Goal: Information Seeking & Learning: Learn about a topic

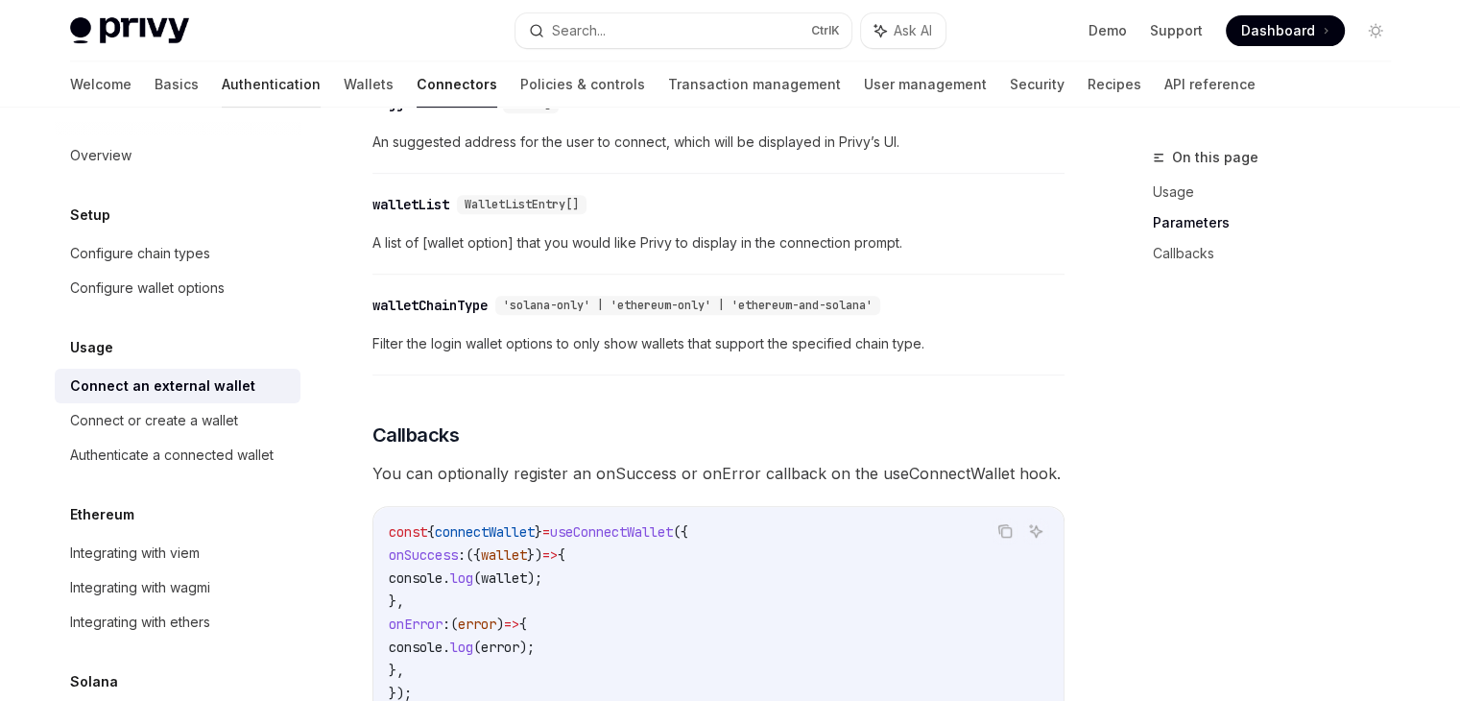
click at [222, 74] on link "Authentication" at bounding box center [271, 84] width 99 height 46
type textarea "*"
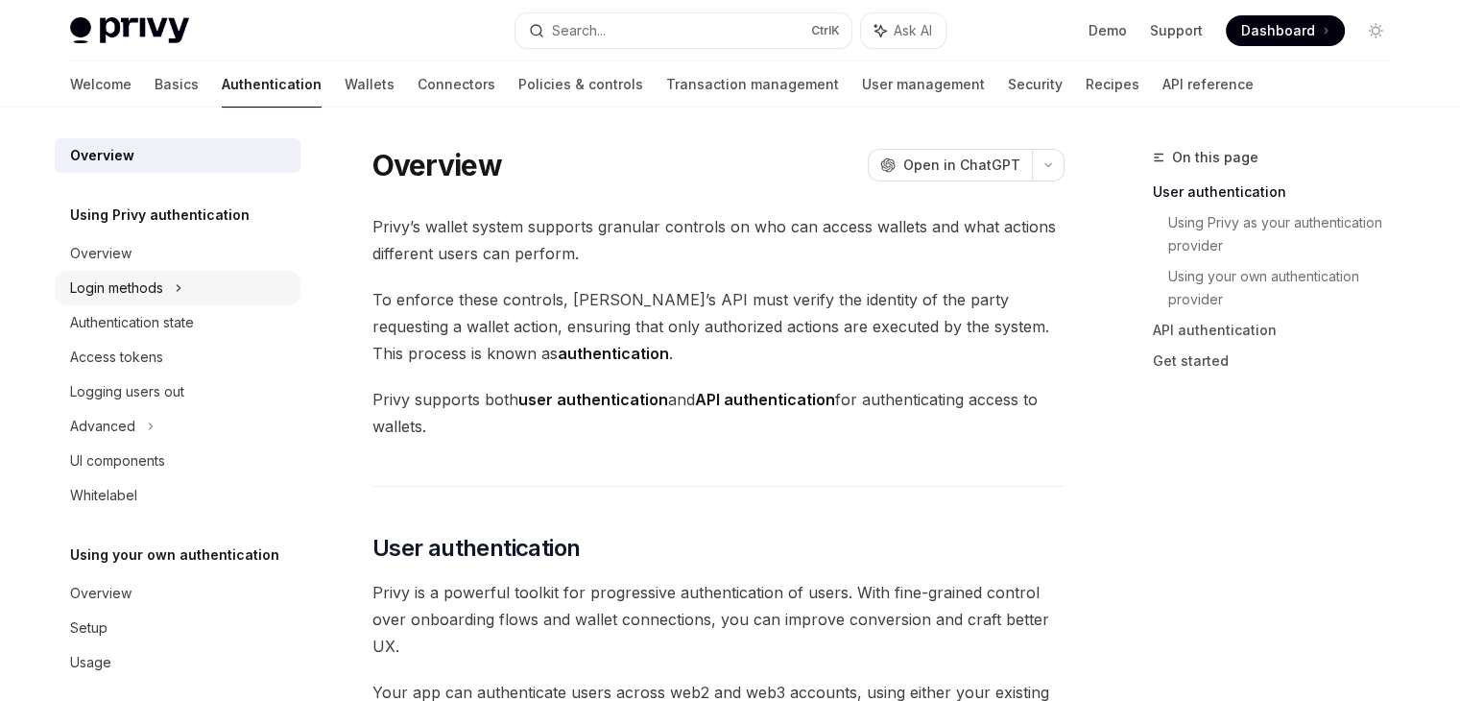
click at [154, 283] on div "Login methods" at bounding box center [116, 288] width 93 height 23
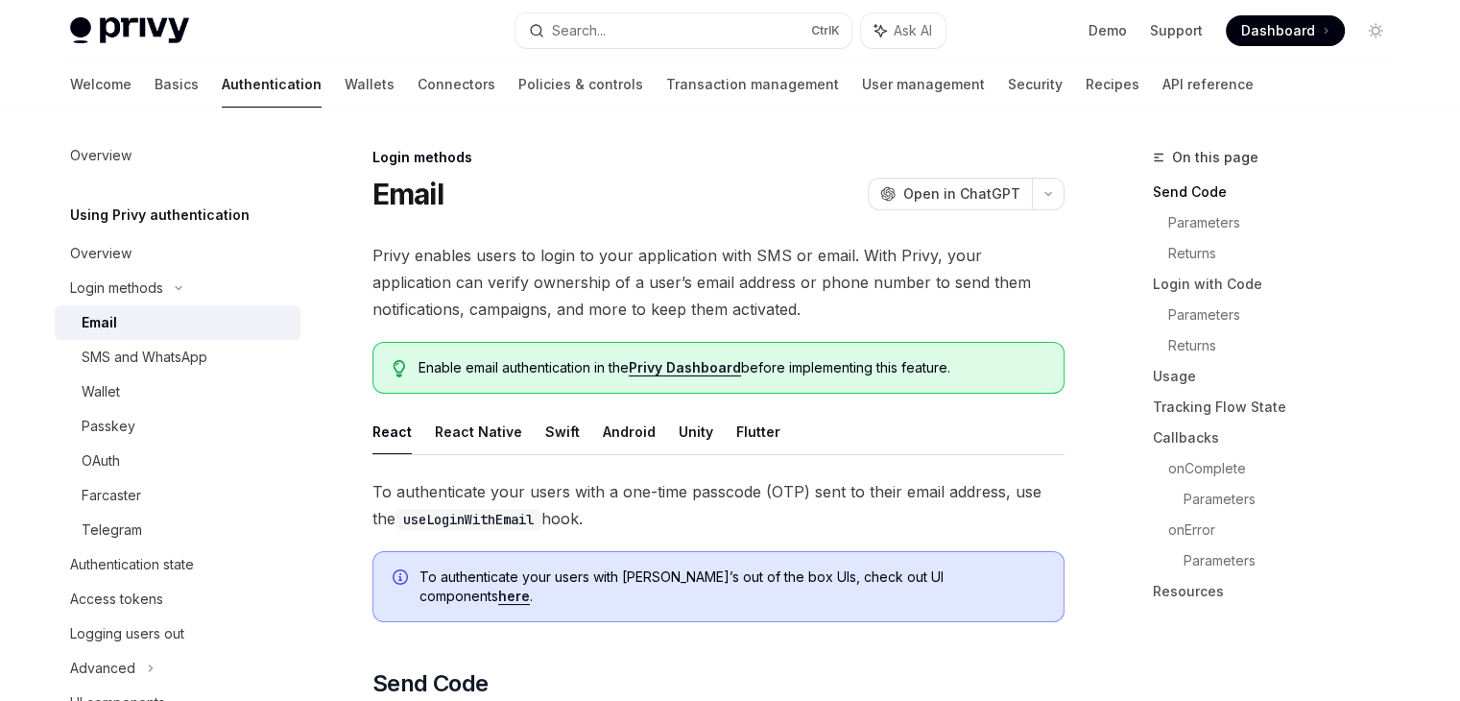
click at [154, 29] on img at bounding box center [129, 30] width 119 height 27
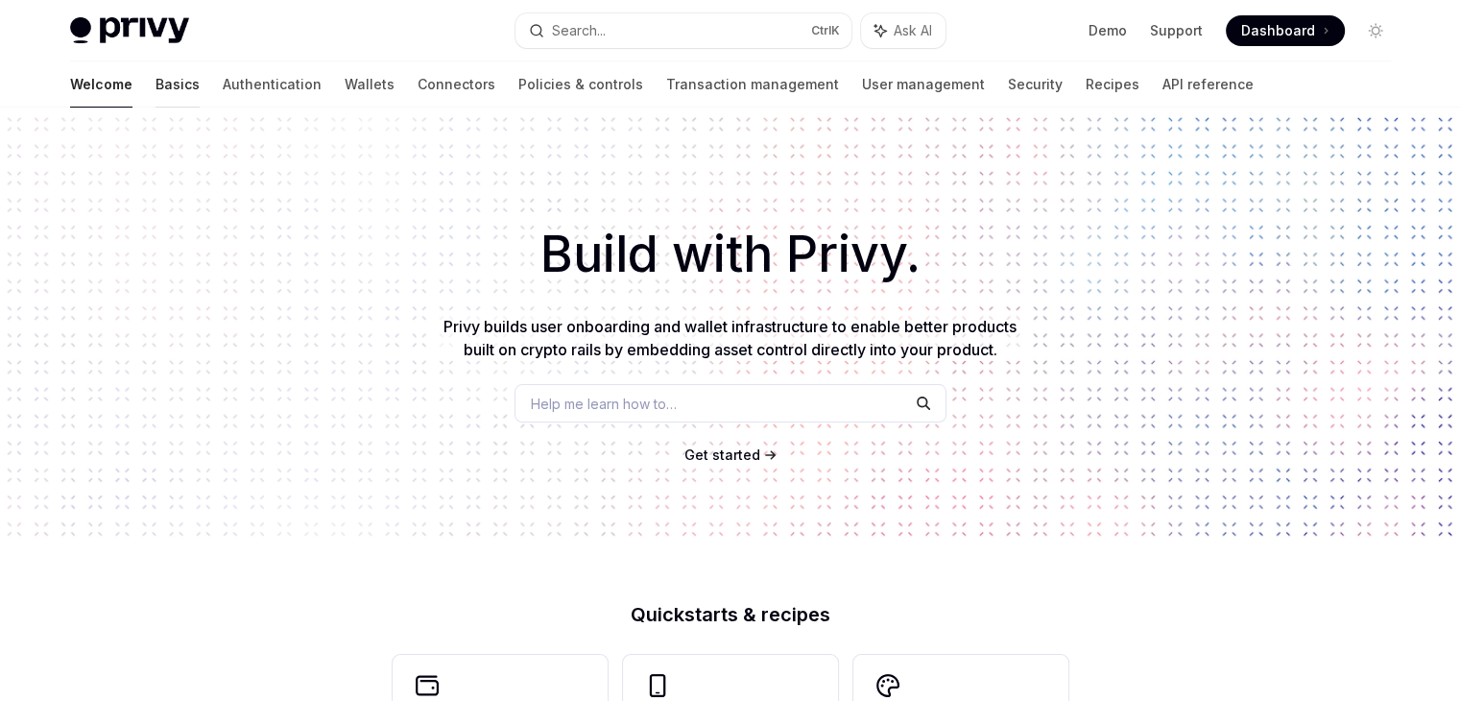
click at [156, 84] on link "Basics" at bounding box center [178, 84] width 44 height 46
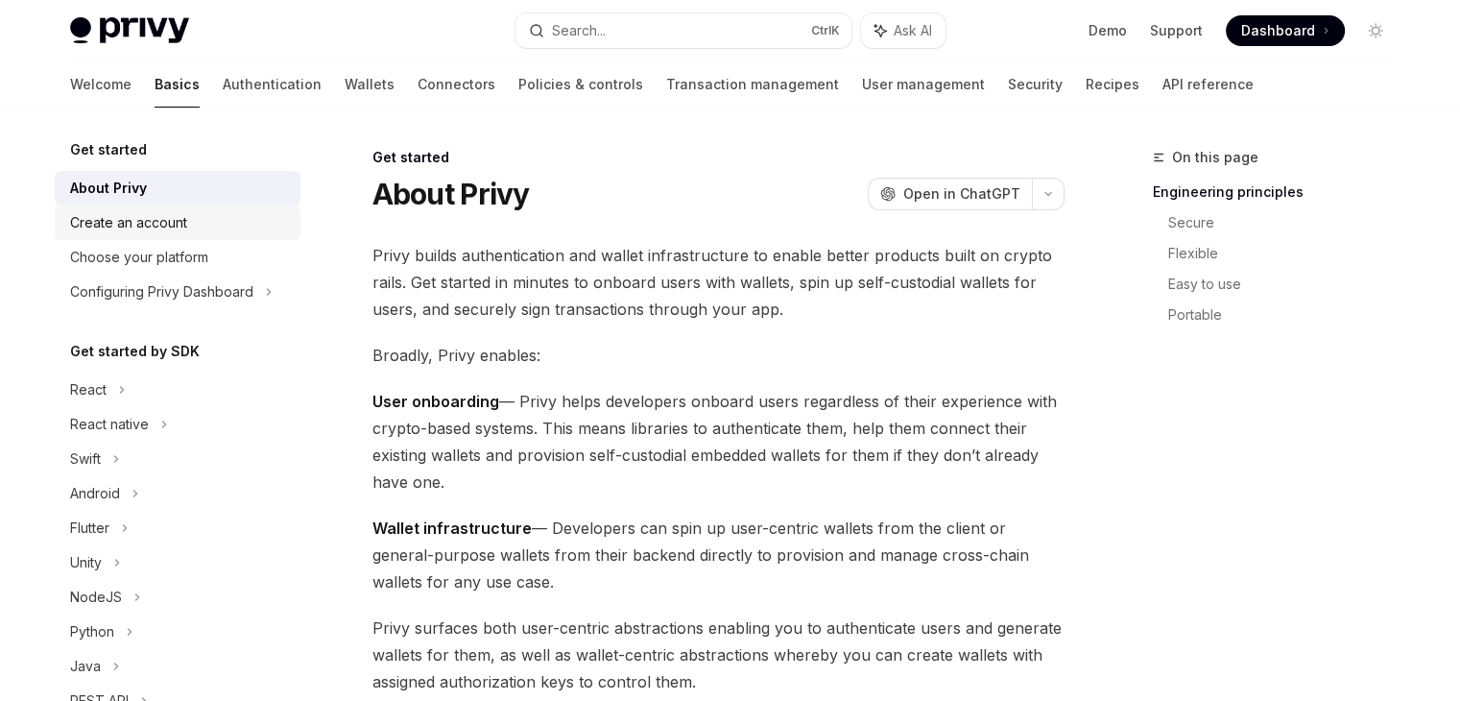
click at [153, 224] on div "Create an account" at bounding box center [128, 222] width 117 height 23
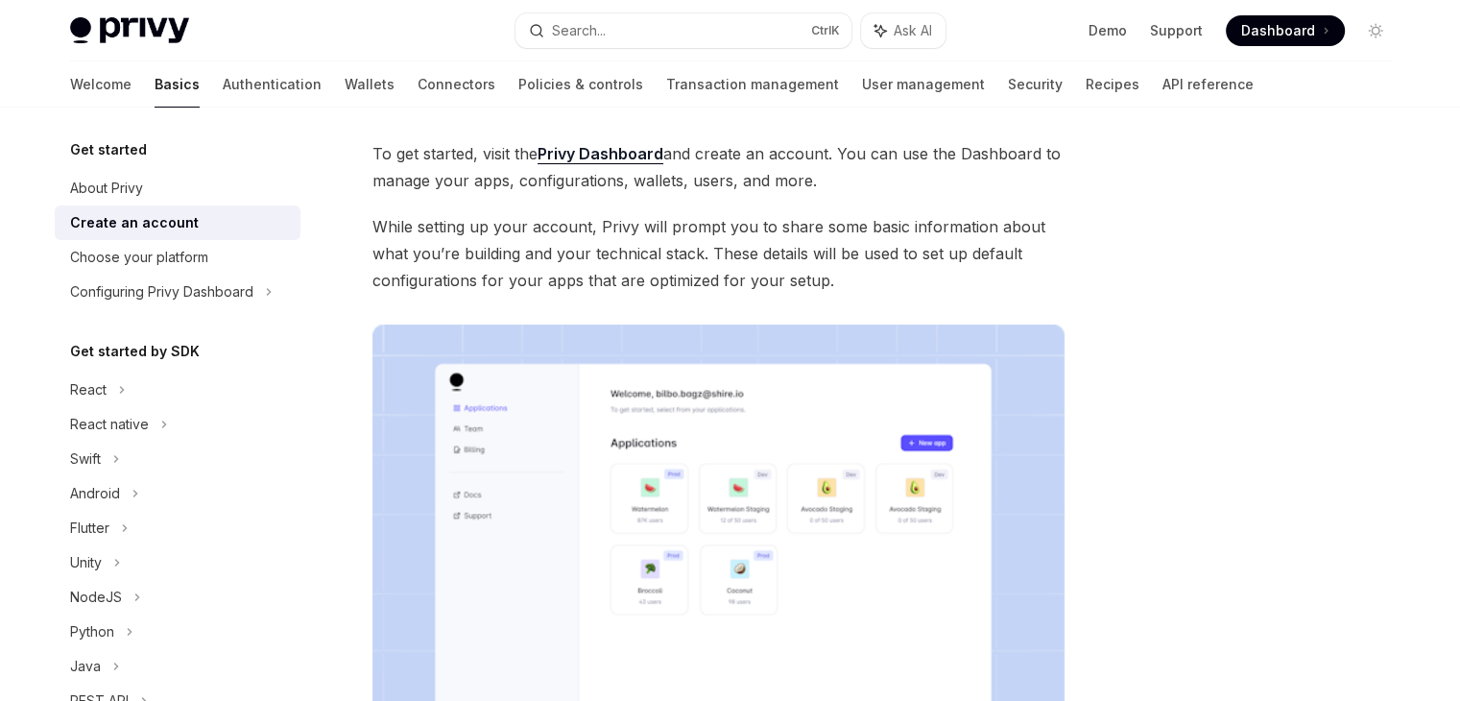
scroll to position [192, 0]
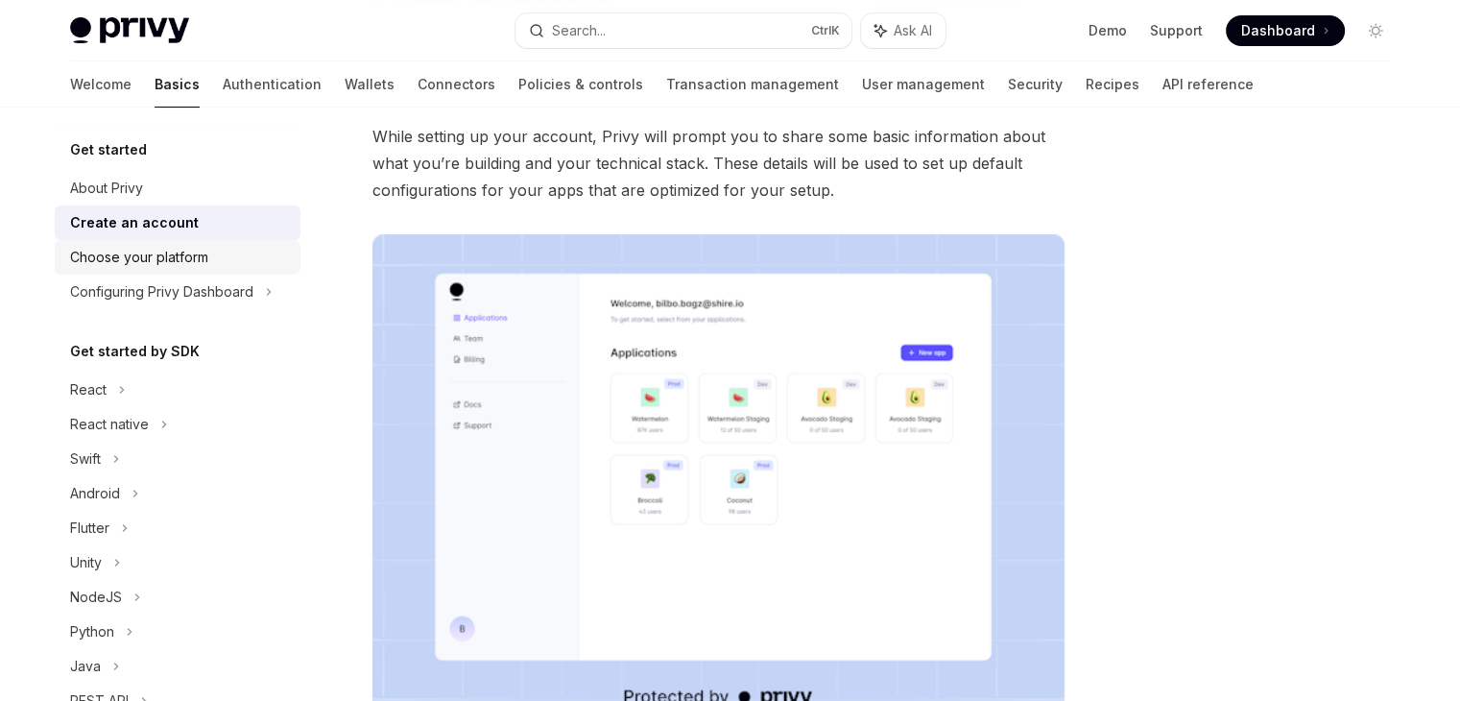
click at [195, 265] on div "Choose your platform" at bounding box center [139, 257] width 138 height 23
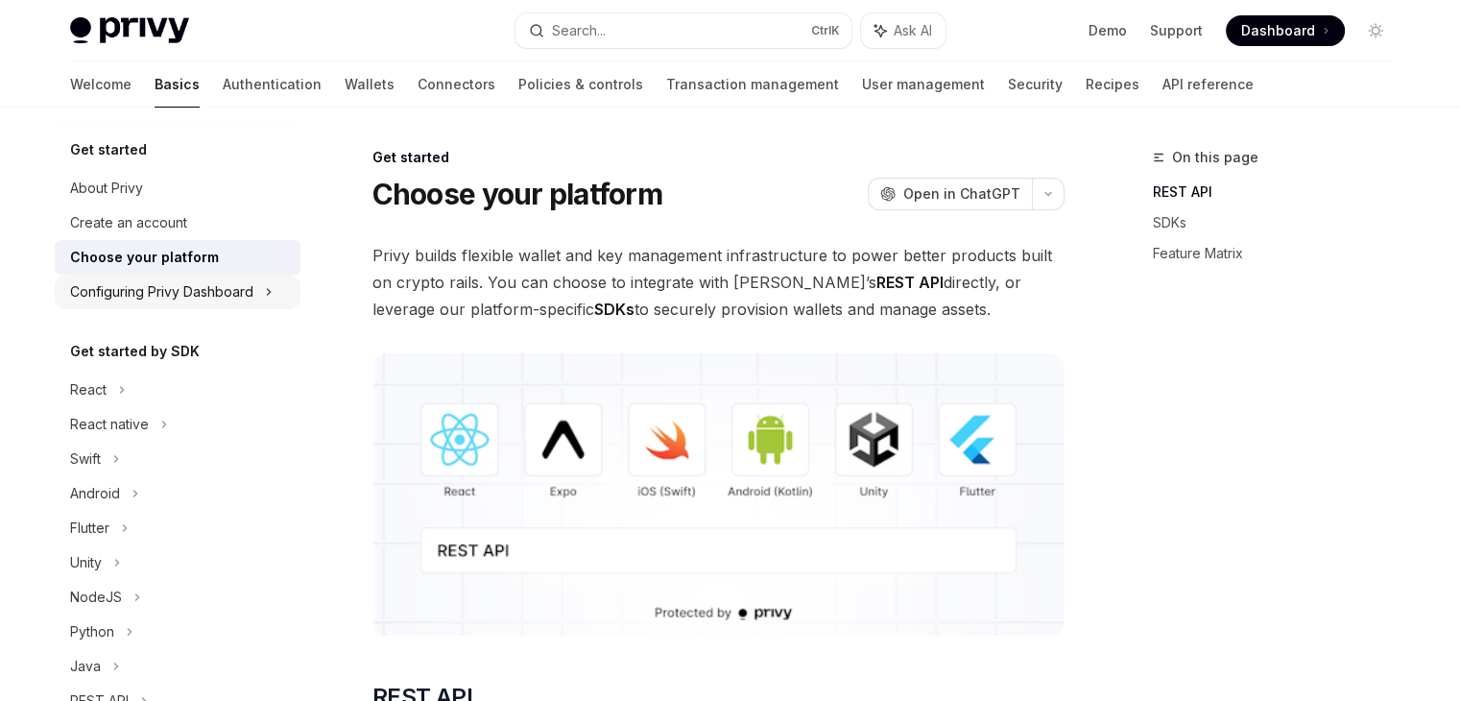
click at [165, 305] on div "Configuring Privy Dashboard" at bounding box center [178, 292] width 246 height 35
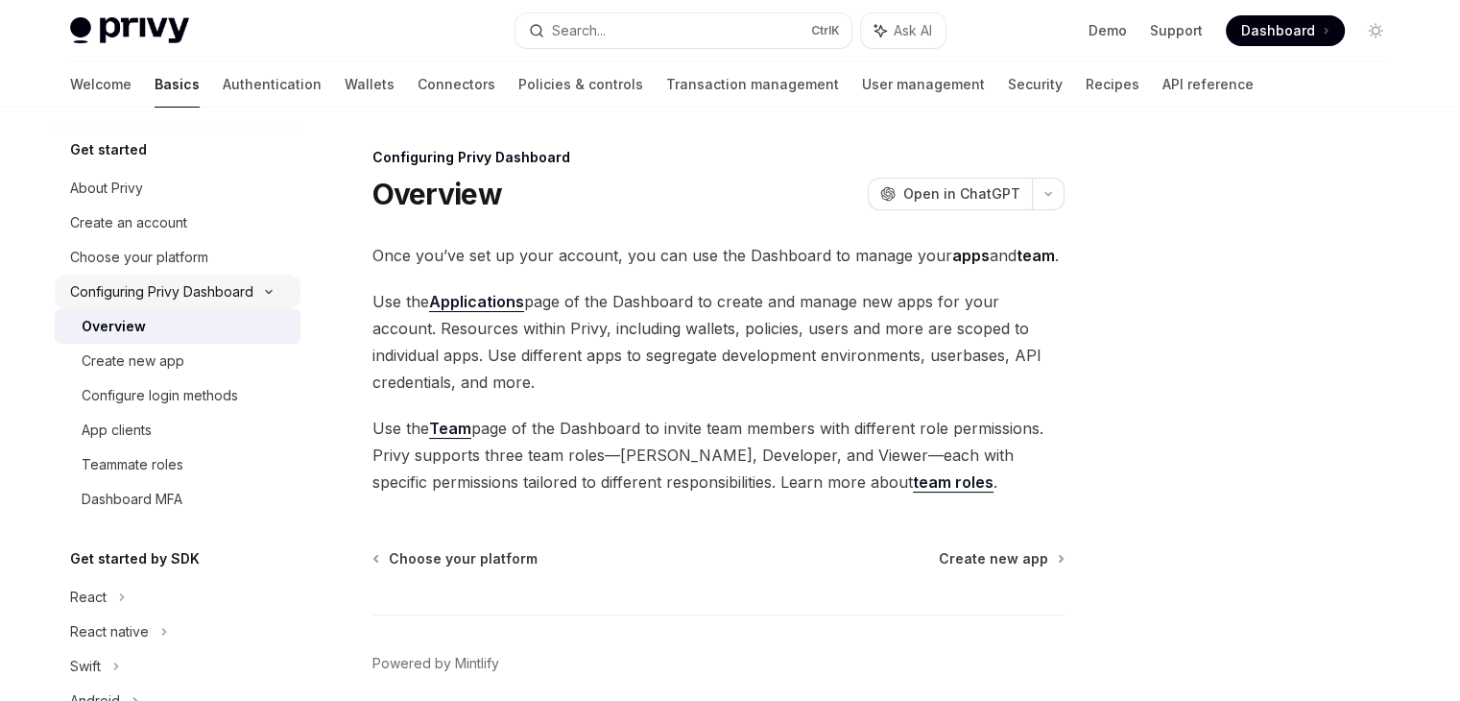
click at [165, 303] on div "Configuring Privy Dashboard" at bounding box center [178, 292] width 246 height 35
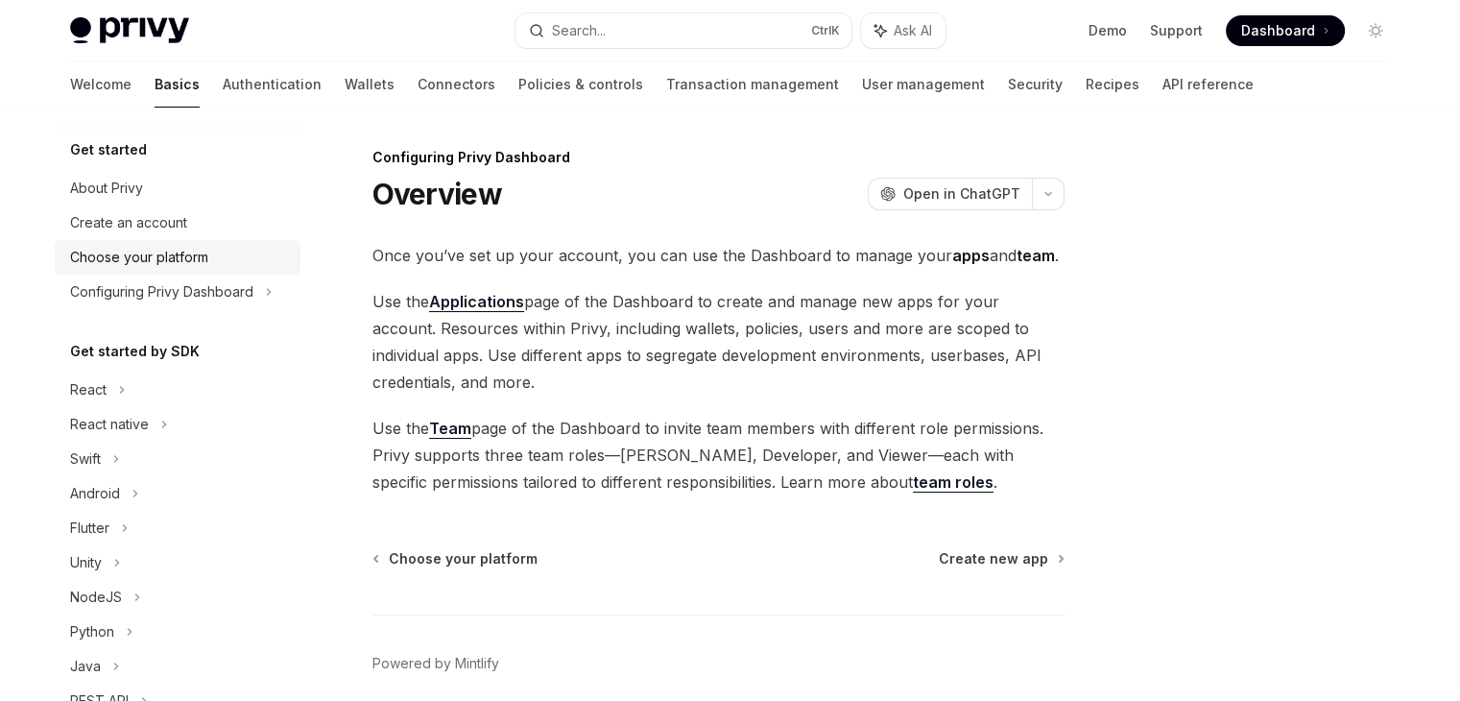
click at [173, 274] on link "Choose your platform" at bounding box center [178, 257] width 246 height 35
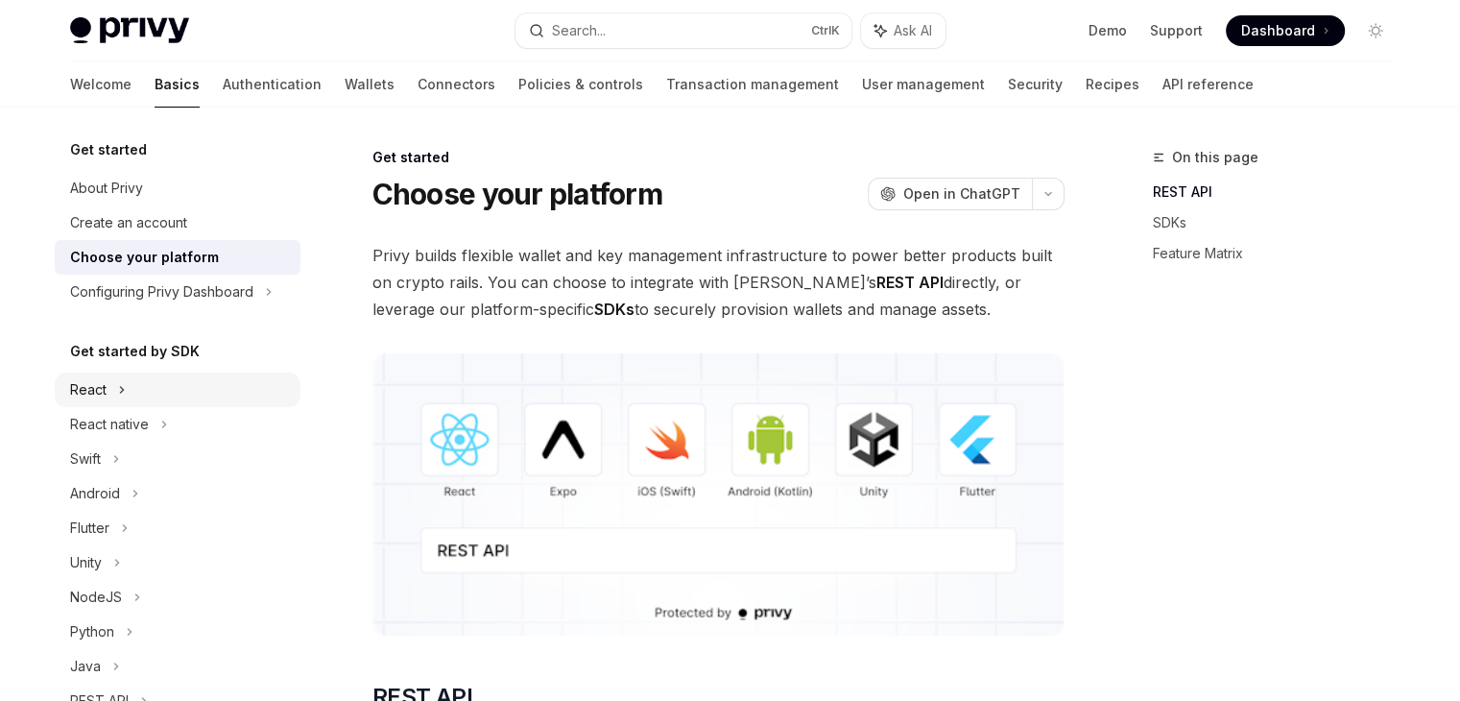
click at [132, 398] on div "React" at bounding box center [178, 390] width 246 height 35
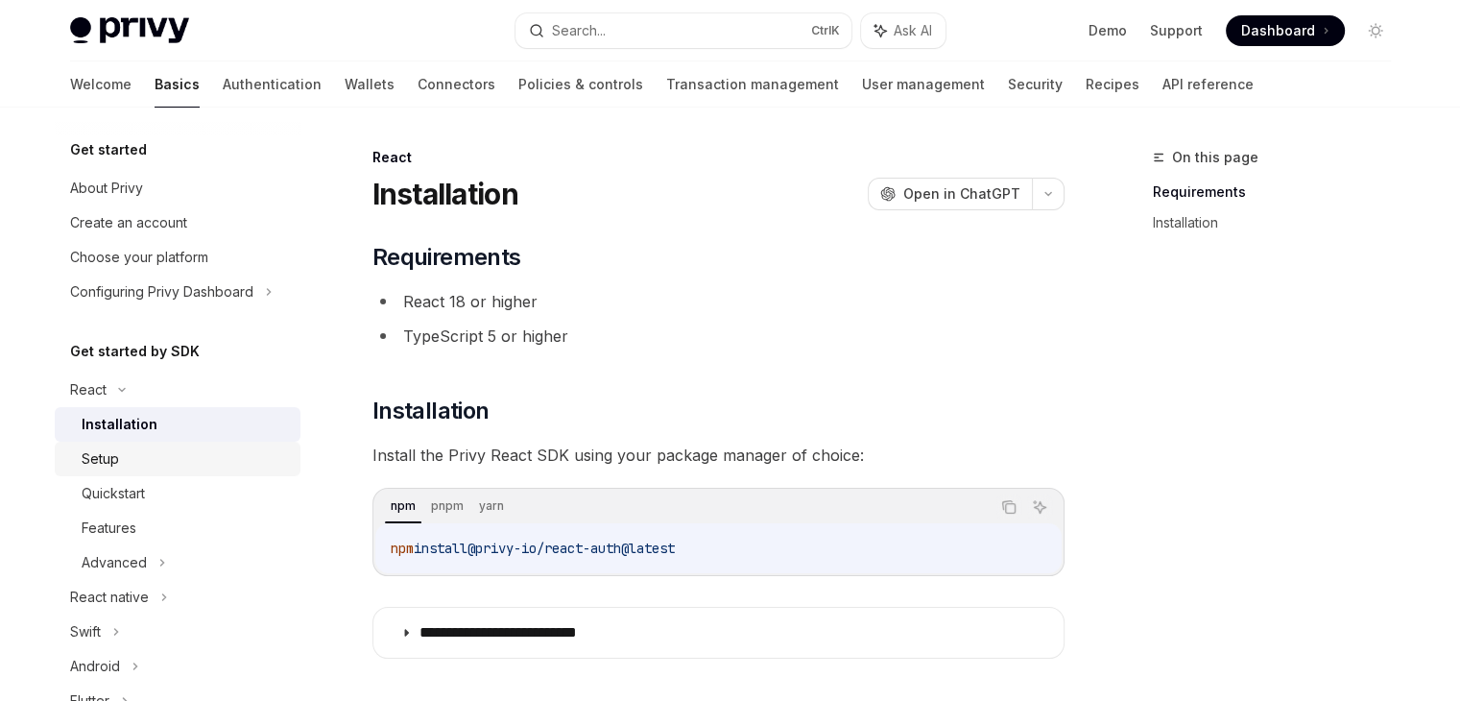
click at [143, 454] on div "Setup" at bounding box center [185, 458] width 207 height 23
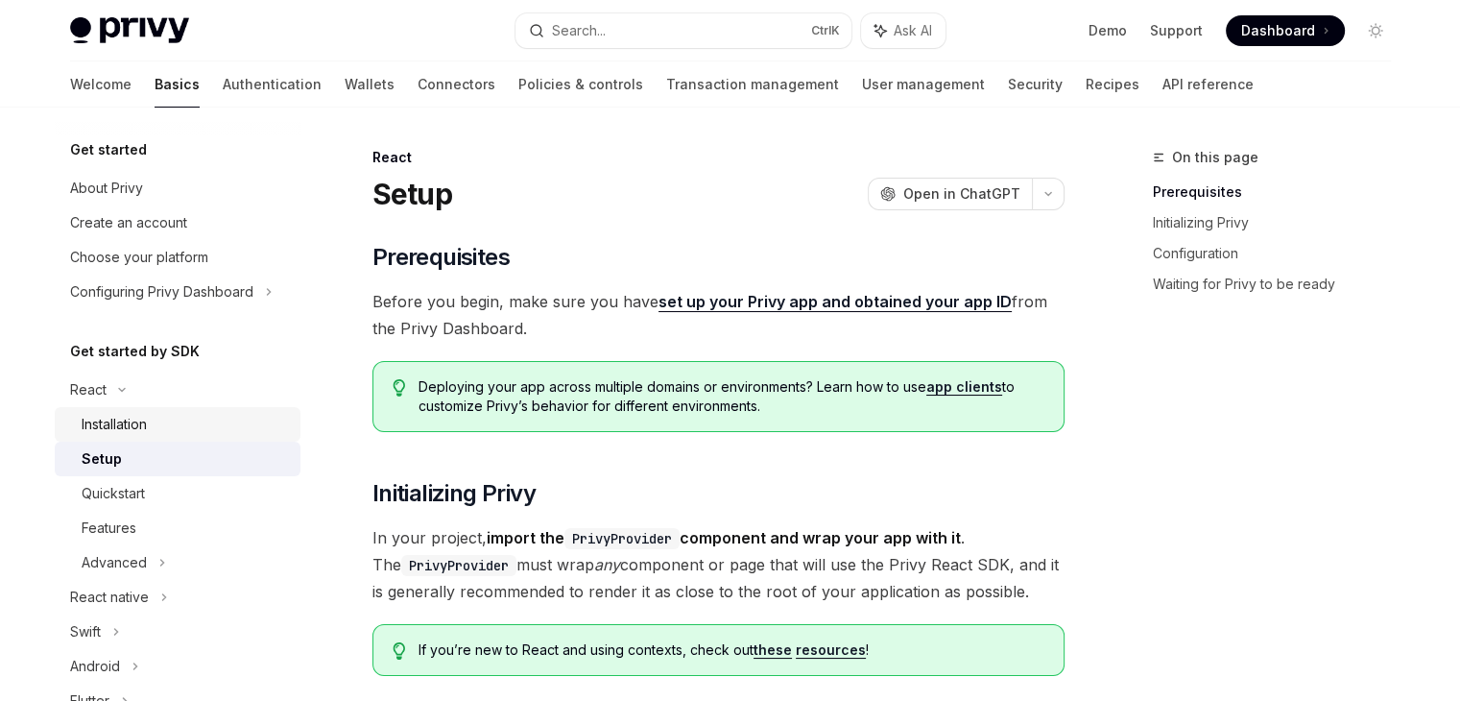
click at [150, 410] on link "Installation" at bounding box center [178, 424] width 246 height 35
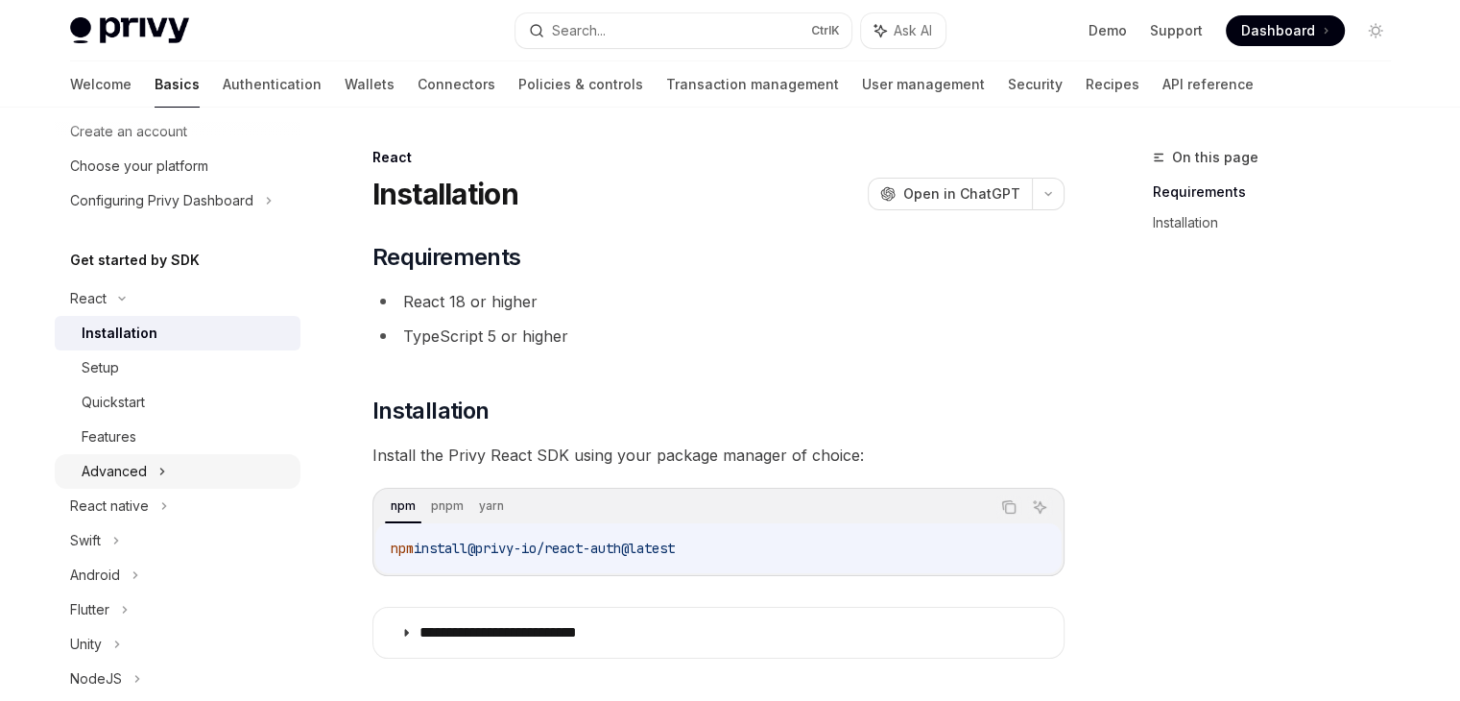
scroll to position [96, 0]
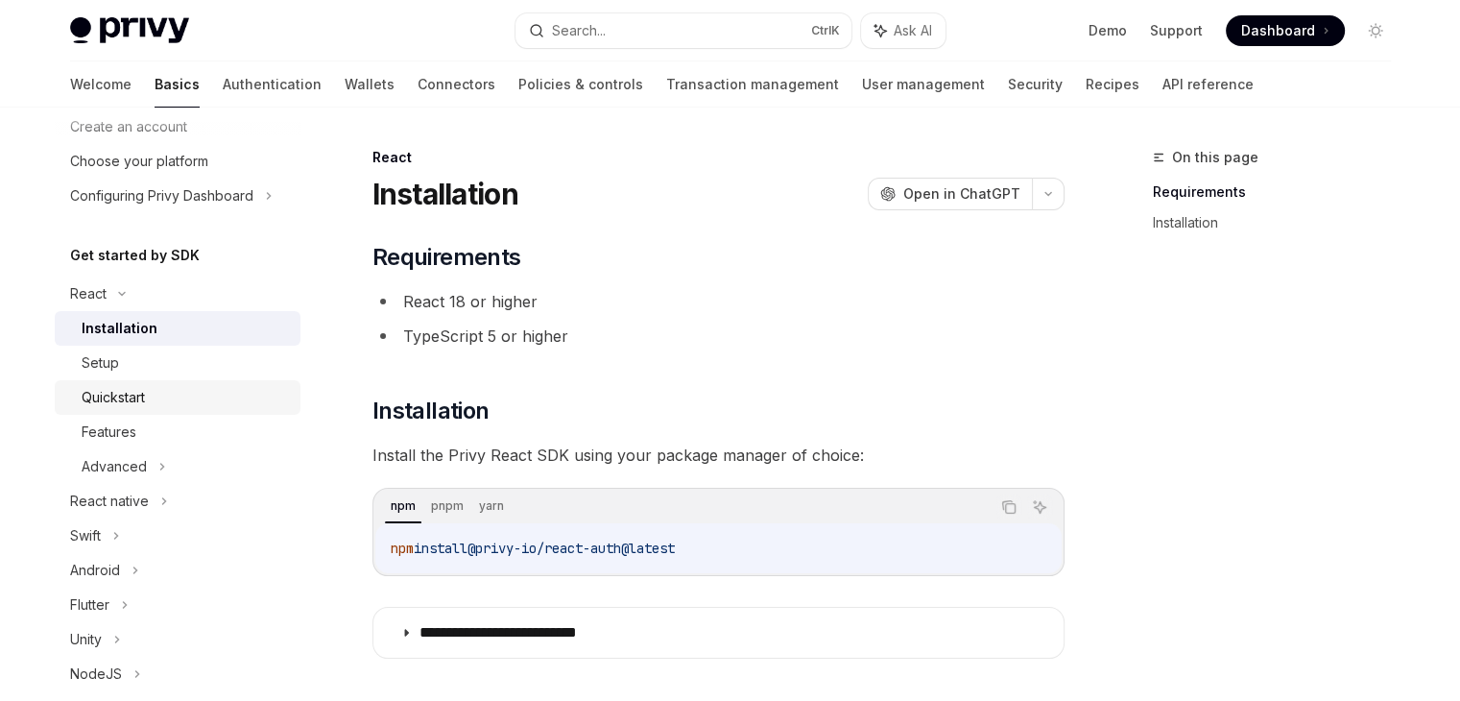
click at [123, 395] on div "Quickstart" at bounding box center [113, 397] width 63 height 23
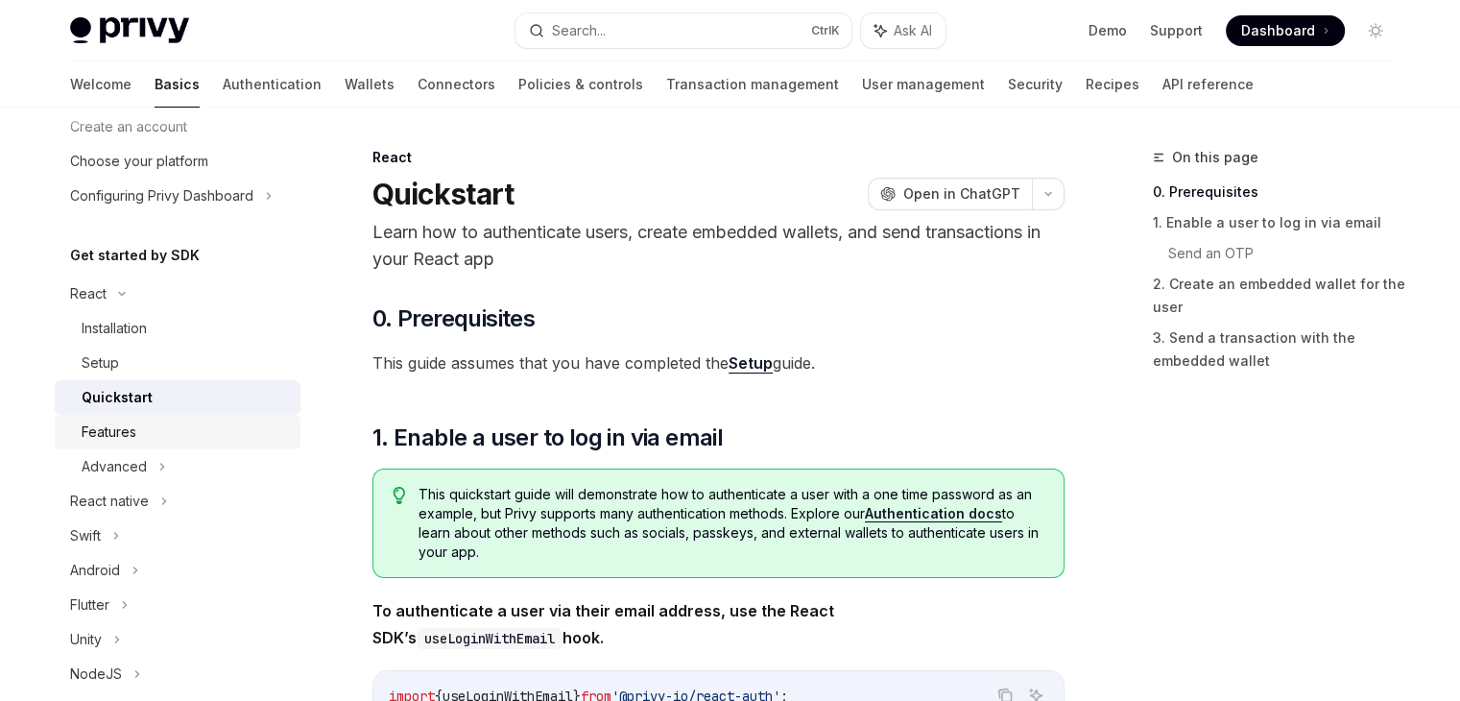
click at [126, 437] on div "Features" at bounding box center [109, 432] width 55 height 23
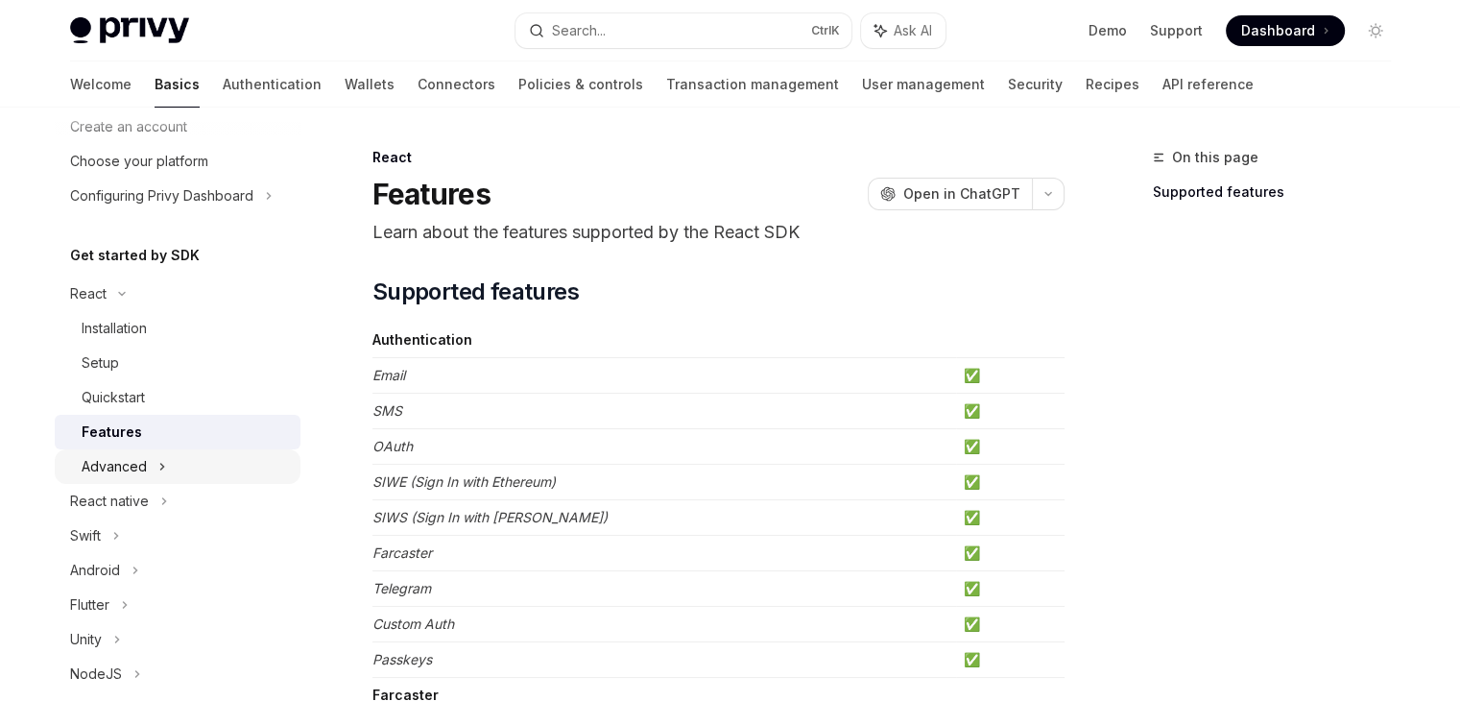
click at [126, 461] on div "Advanced" at bounding box center [114, 466] width 65 height 23
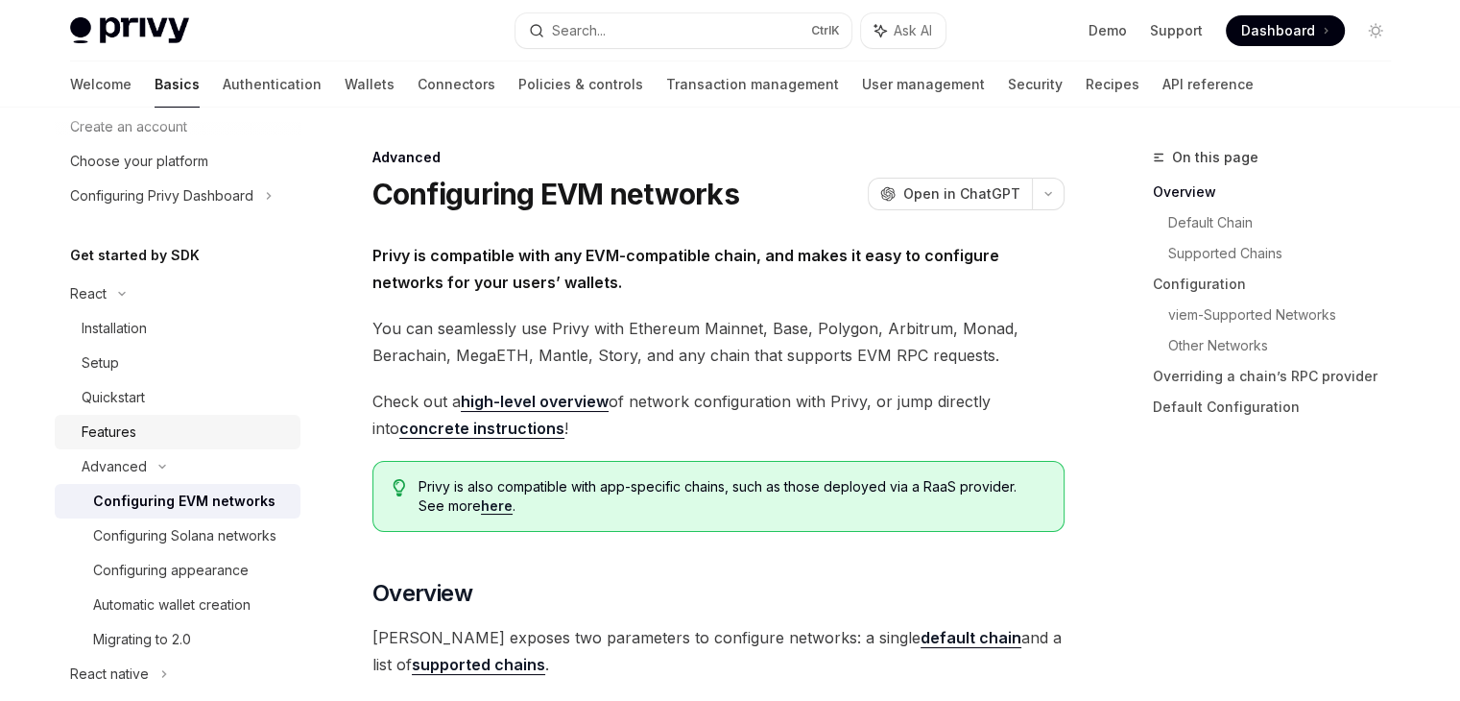
click at [139, 430] on div "Features" at bounding box center [185, 432] width 207 height 23
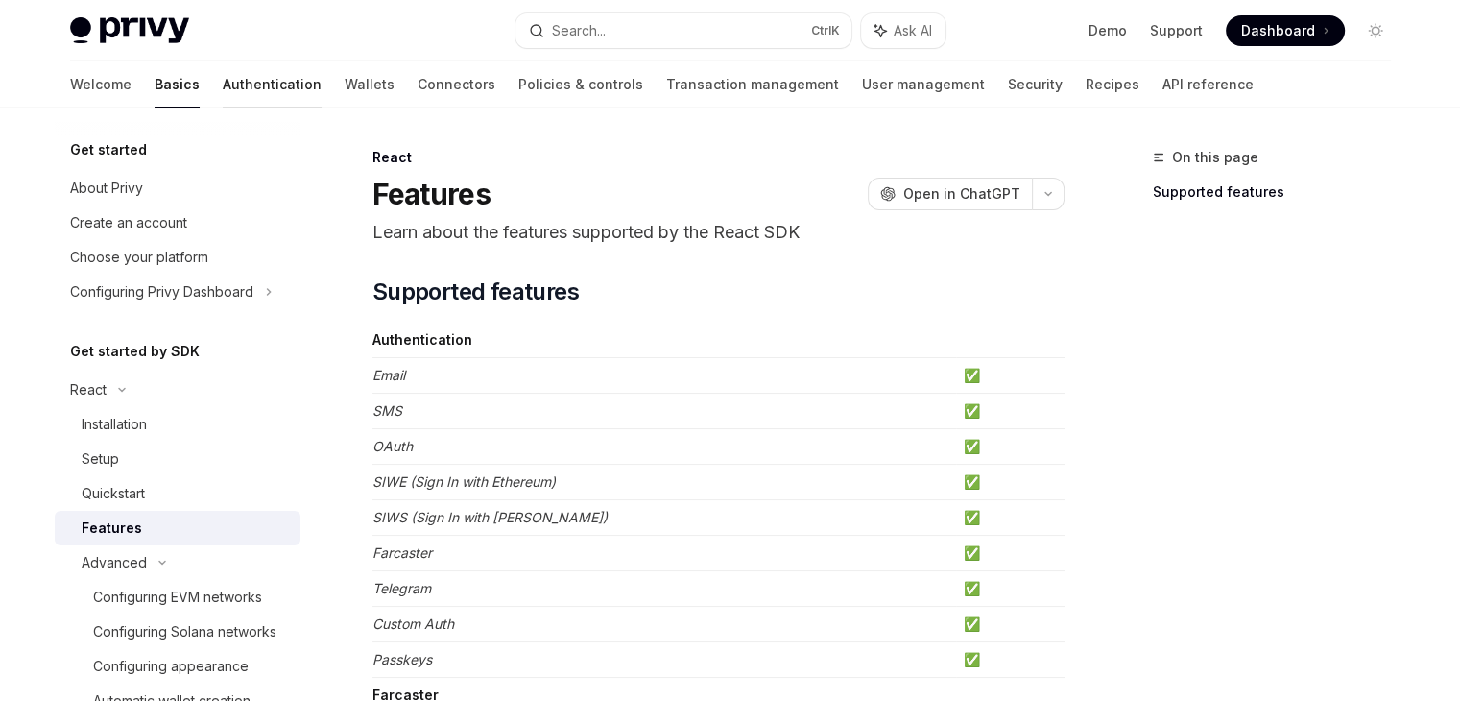
click at [223, 98] on link "Authentication" at bounding box center [272, 84] width 99 height 46
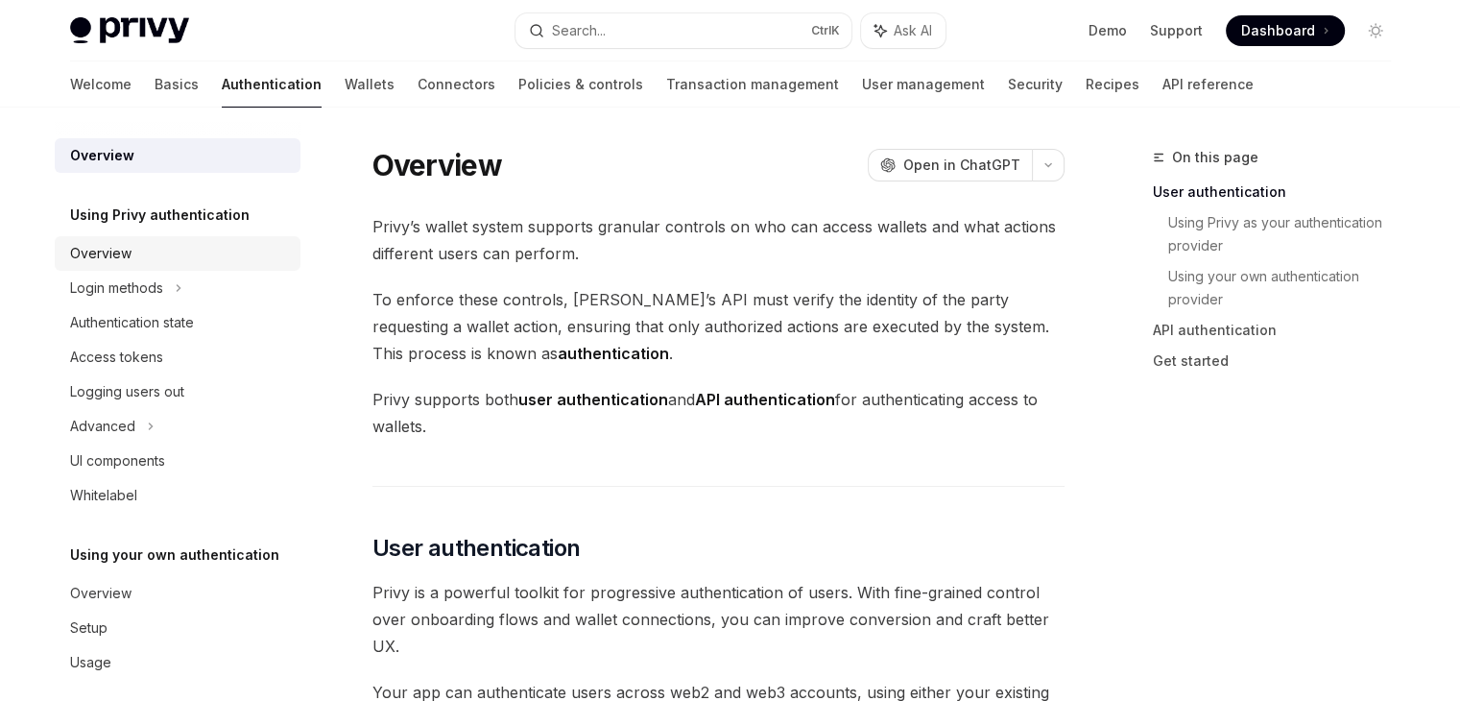
click at [183, 252] on div "Overview" at bounding box center [179, 253] width 219 height 23
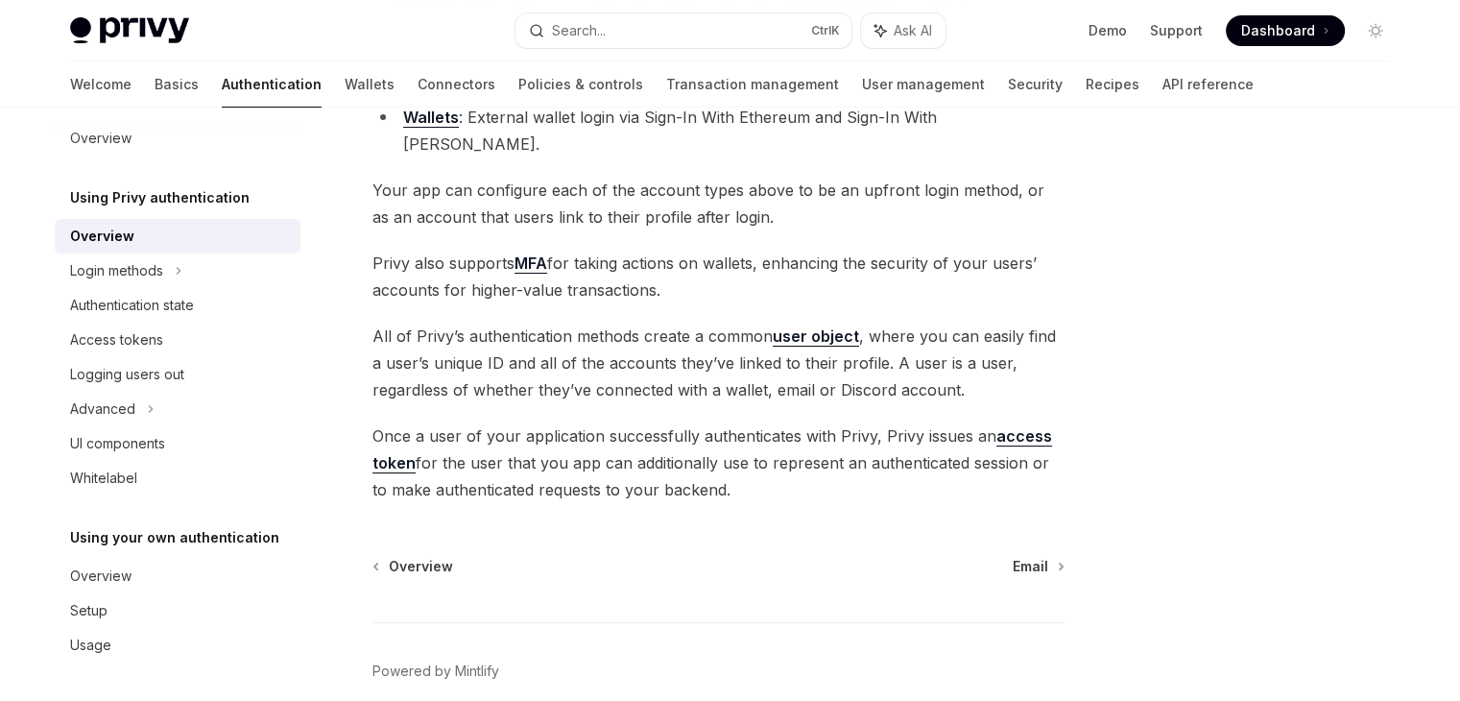
scroll to position [384, 0]
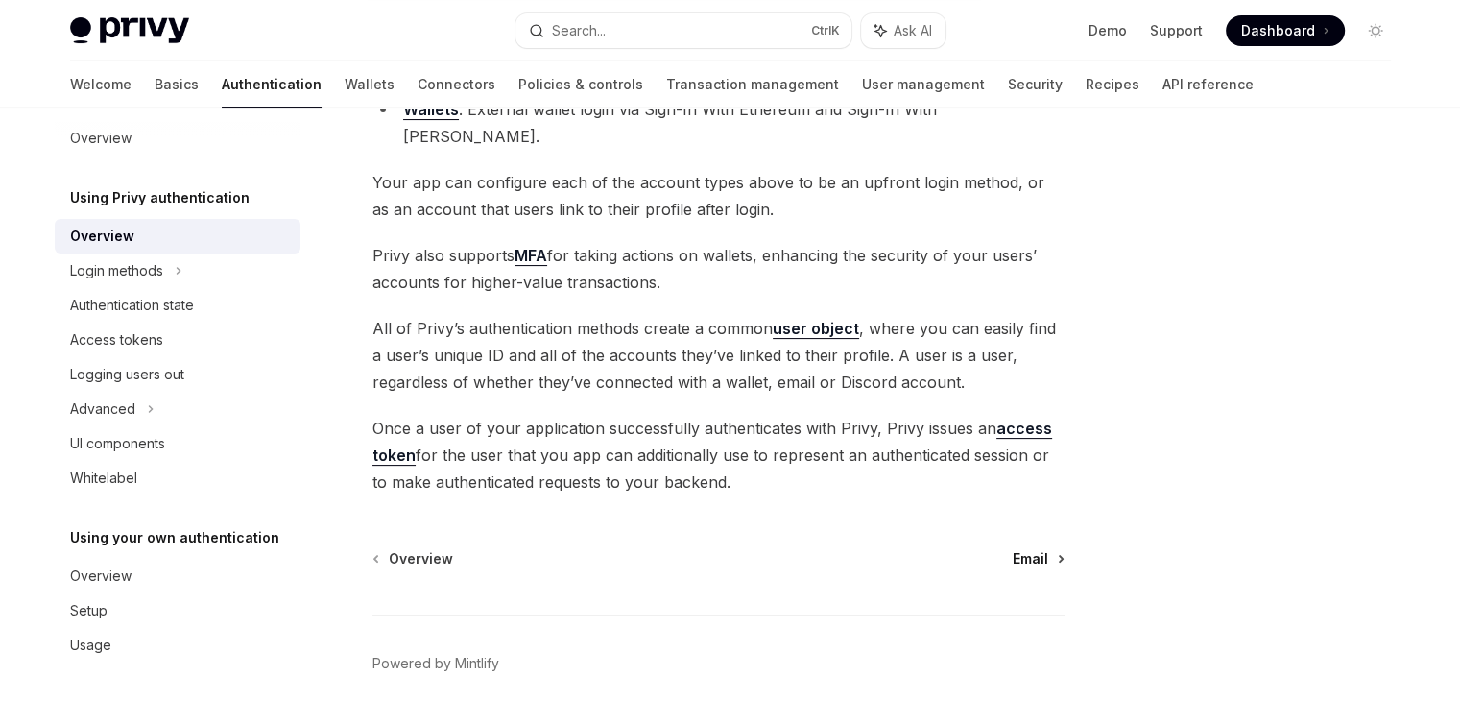
click at [1029, 549] on span "Email" at bounding box center [1031, 558] width 36 height 19
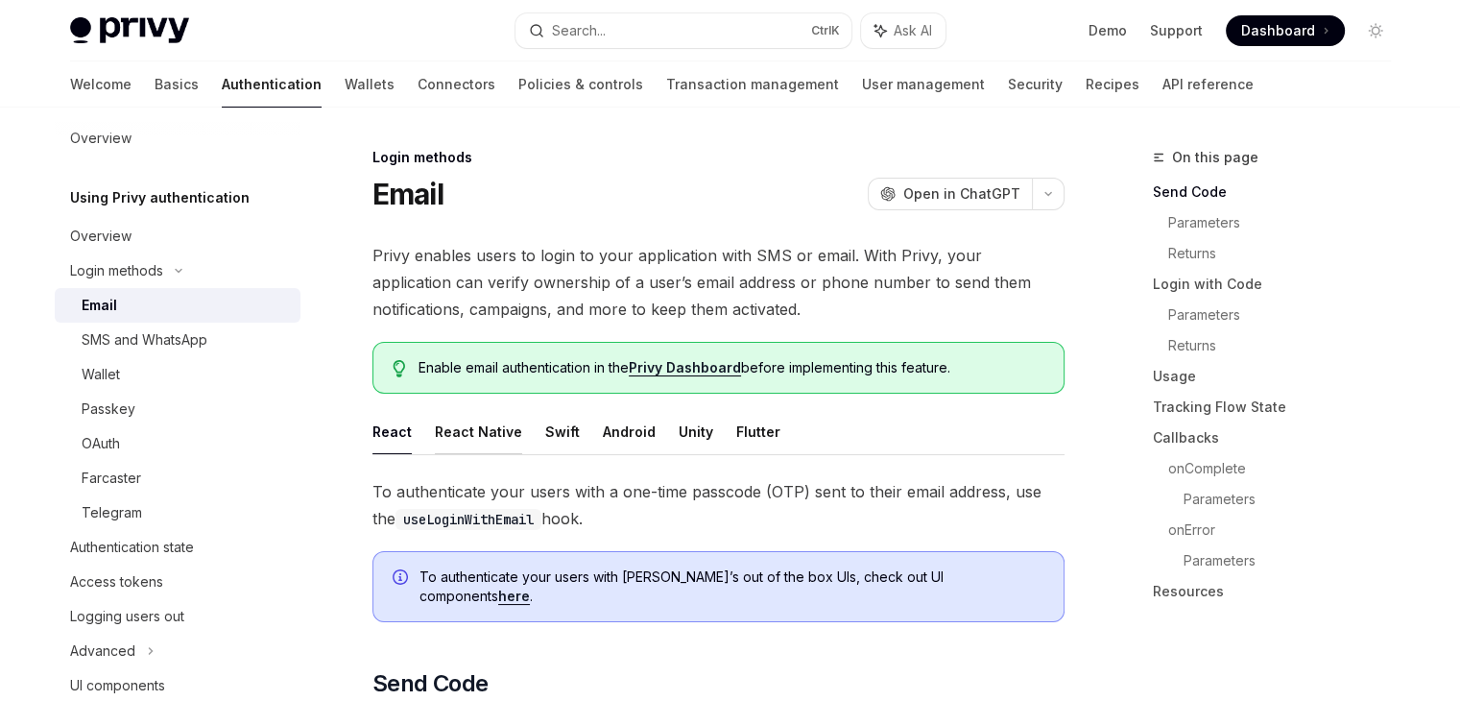
click at [502, 416] on button "React Native" at bounding box center [478, 431] width 87 height 45
click at [568, 443] on button "Swift" at bounding box center [562, 431] width 35 height 45
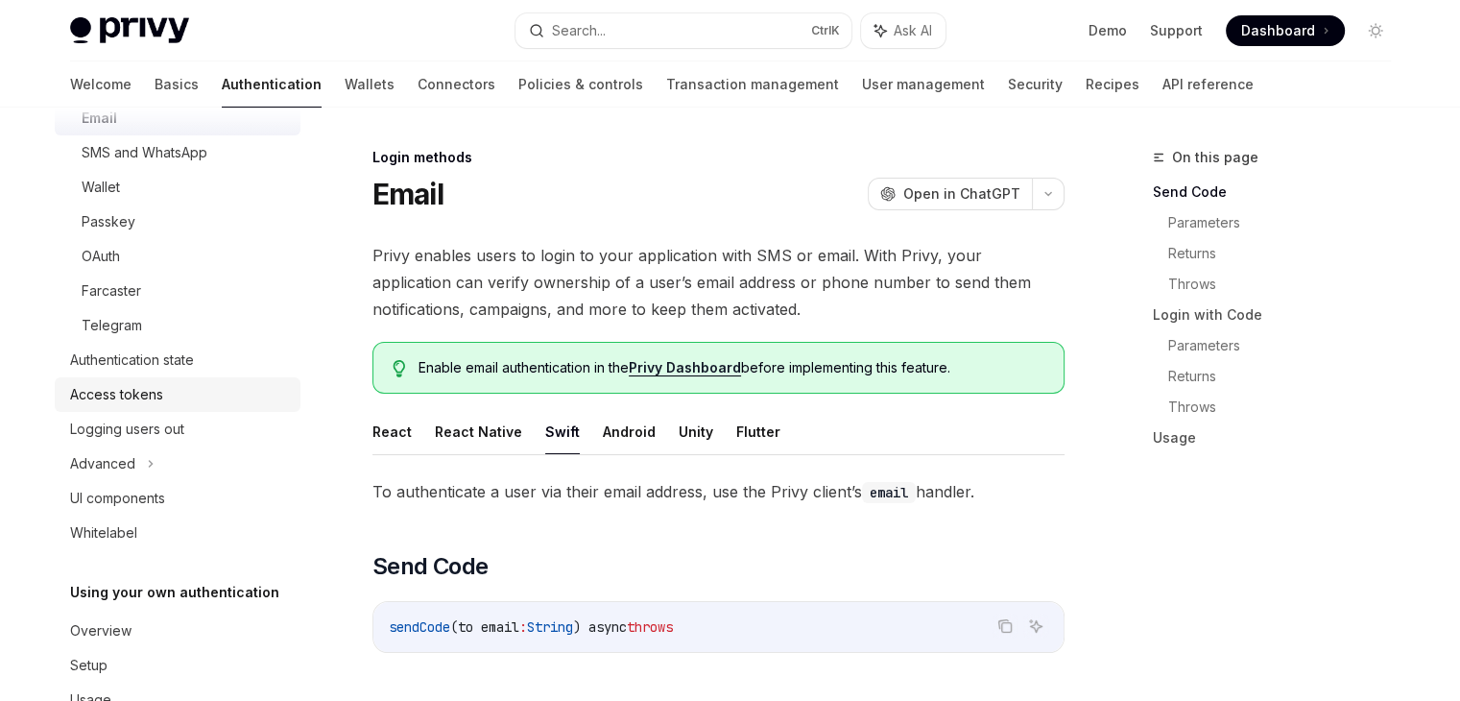
scroll to position [209, 0]
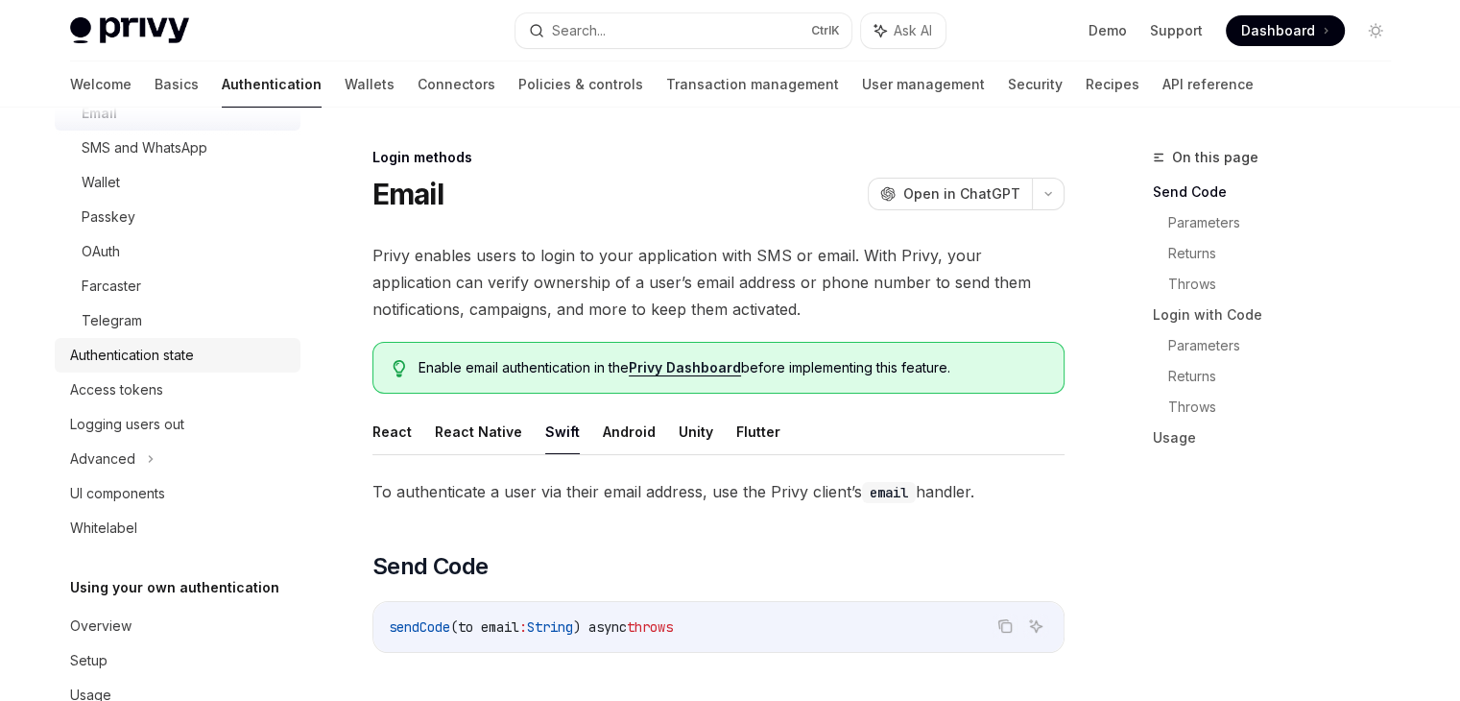
click at [224, 348] on div "Authentication state" at bounding box center [179, 355] width 219 height 23
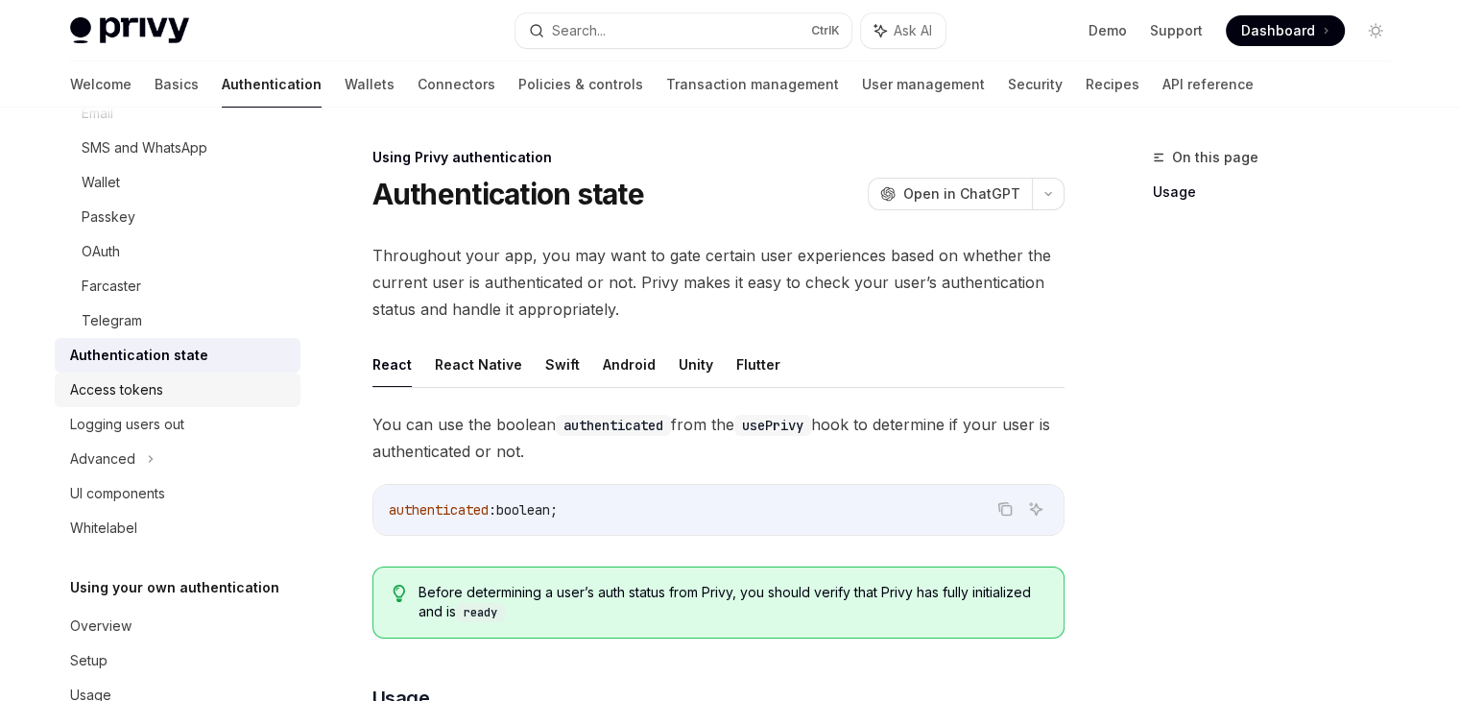
click at [204, 399] on div "Access tokens" at bounding box center [179, 389] width 219 height 23
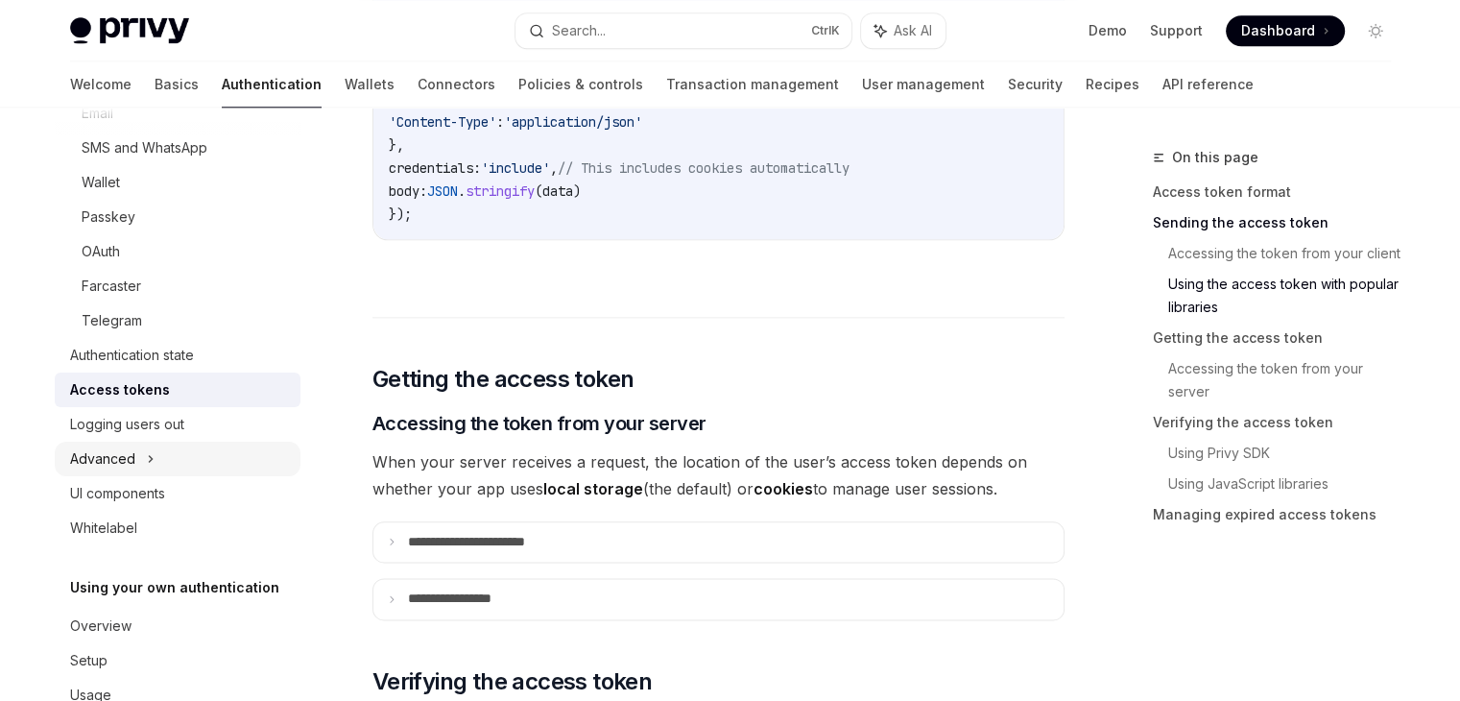
scroll to position [2208, 0]
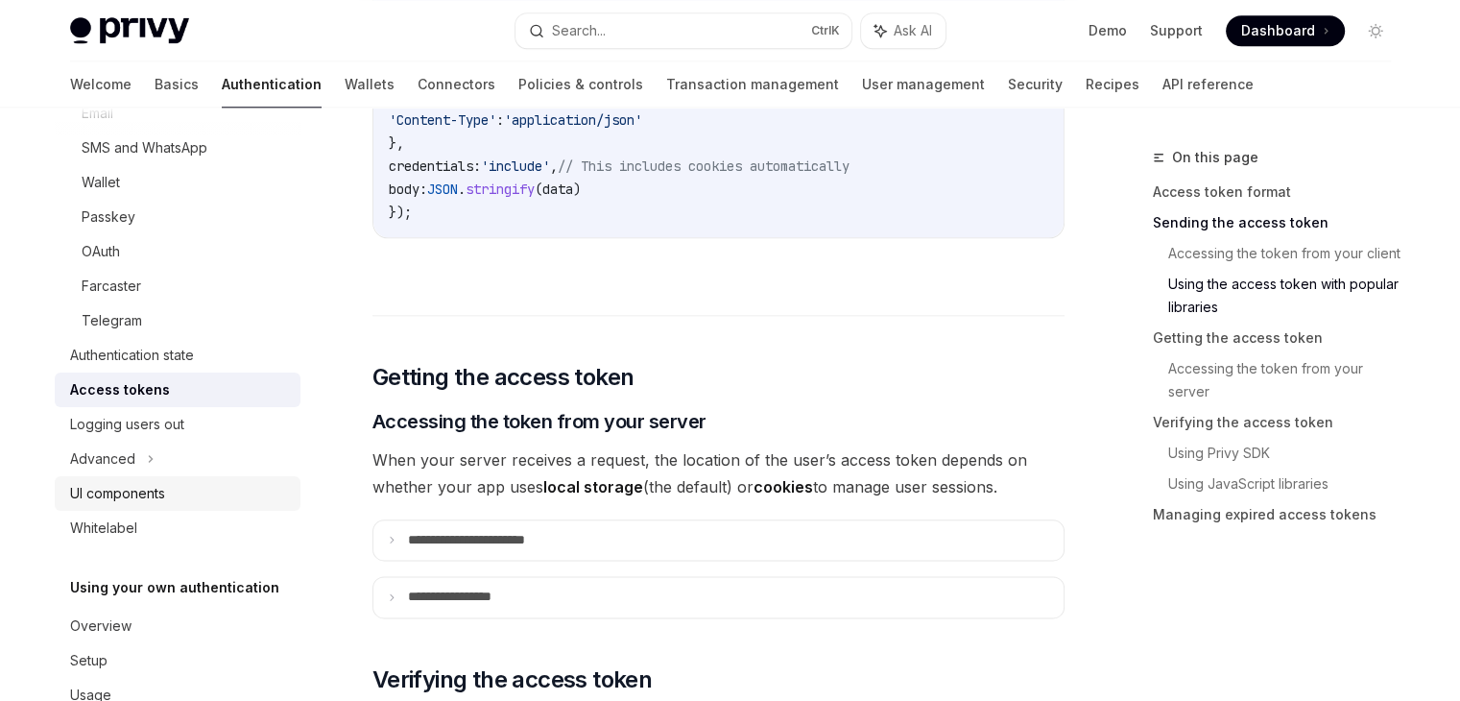
click at [169, 485] on div "UI components" at bounding box center [179, 493] width 219 height 23
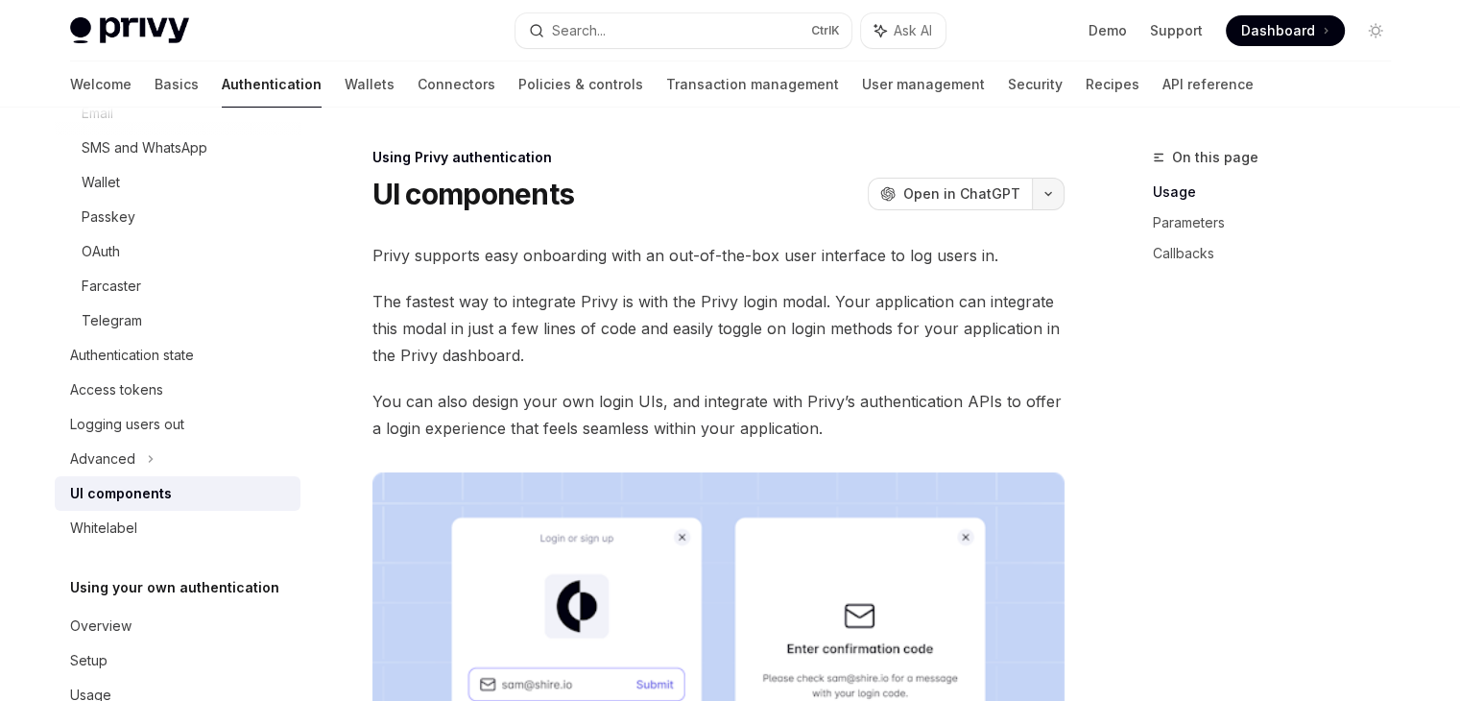
click at [1050, 200] on button "button" at bounding box center [1048, 194] width 33 height 33
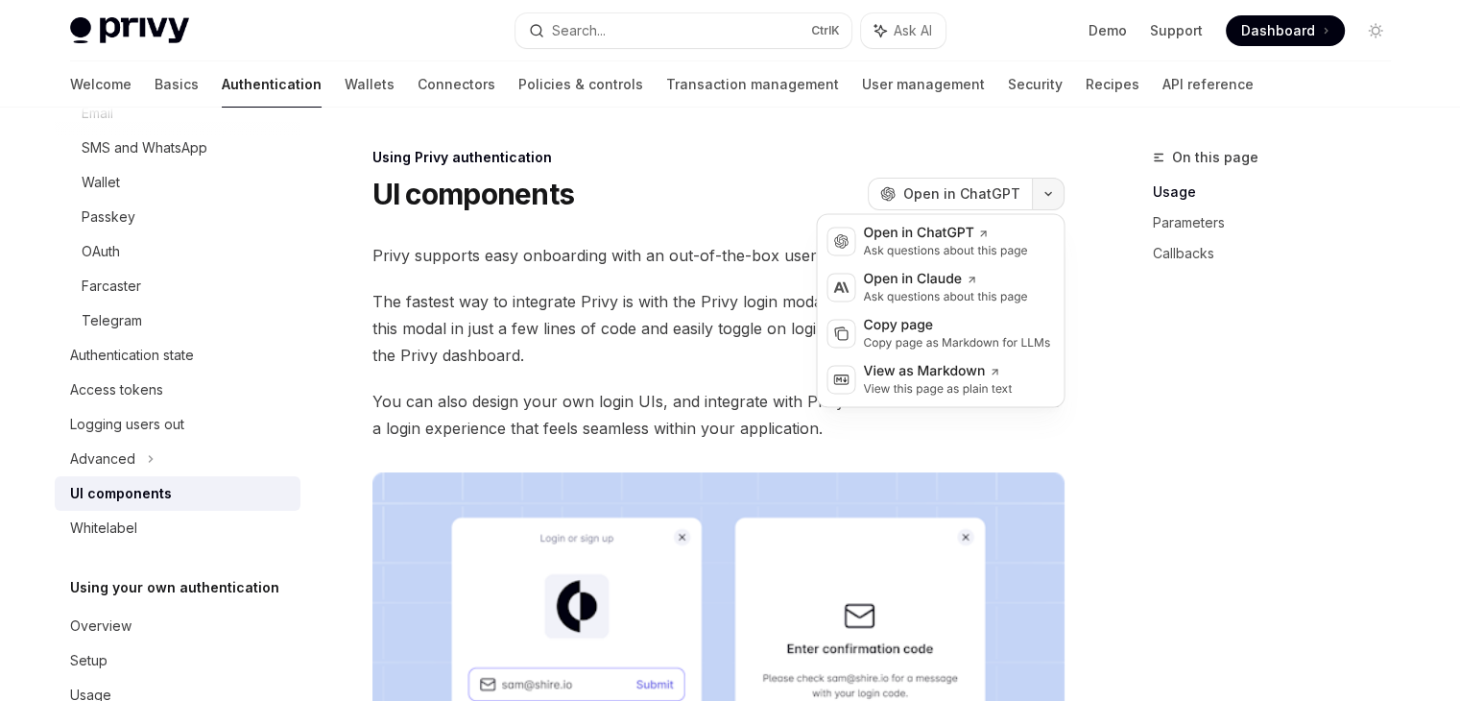
click at [1050, 200] on button "button" at bounding box center [1048, 194] width 33 height 33
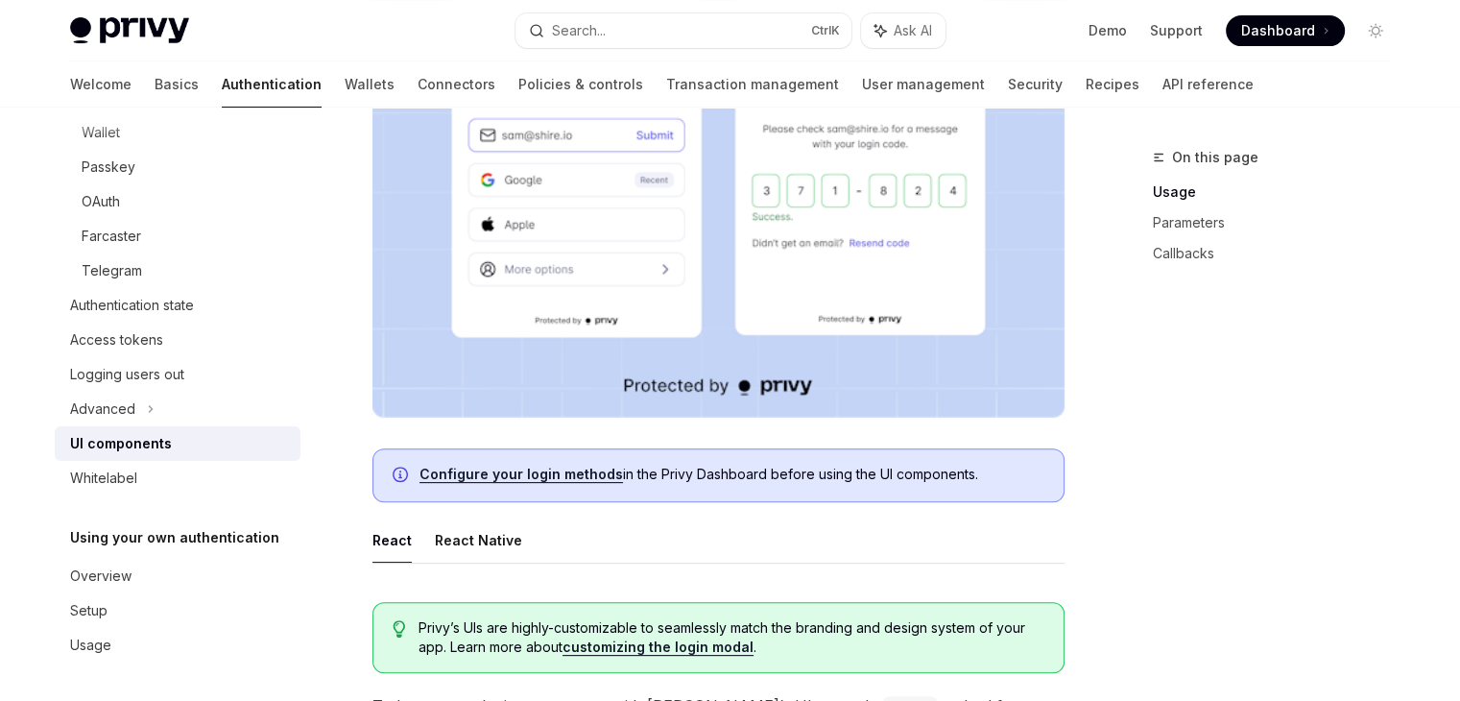
scroll to position [557, 0]
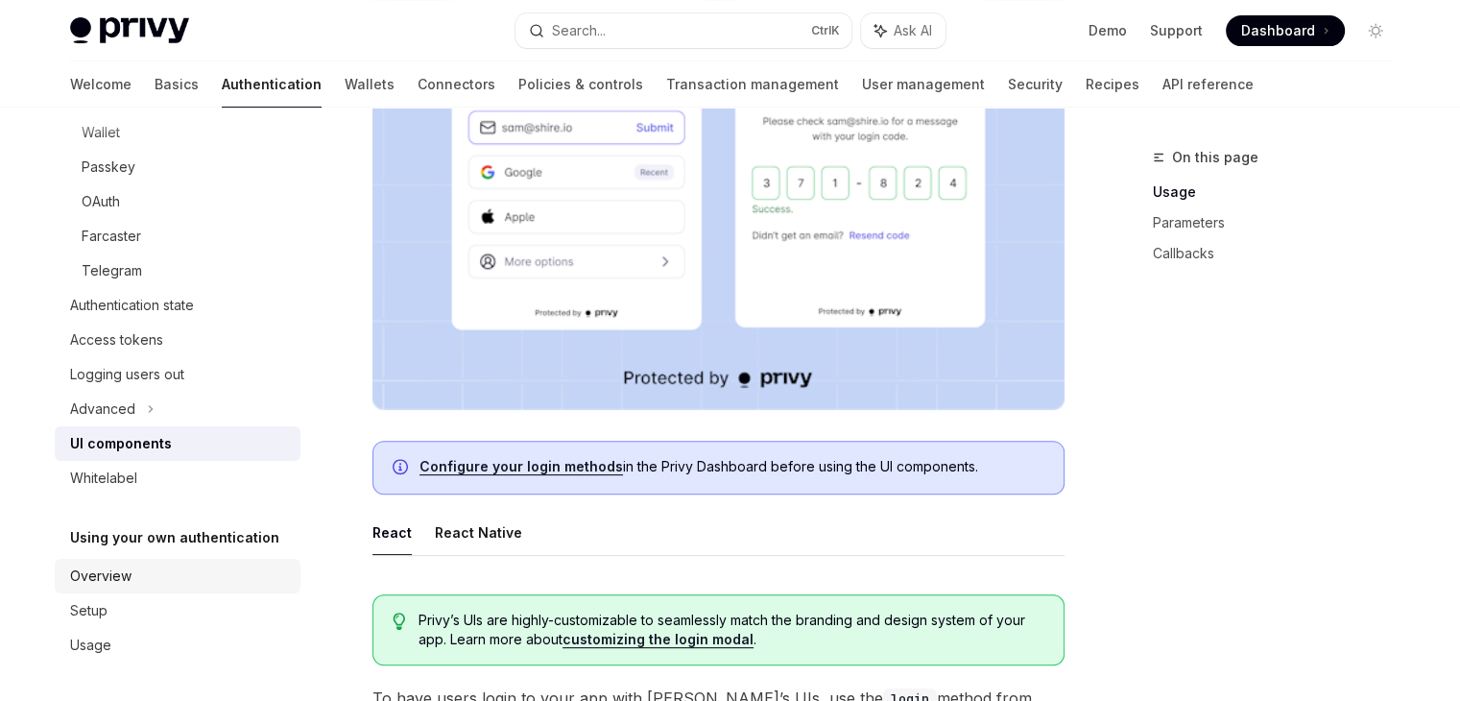
click at [112, 567] on div "Overview" at bounding box center [100, 576] width 61 height 23
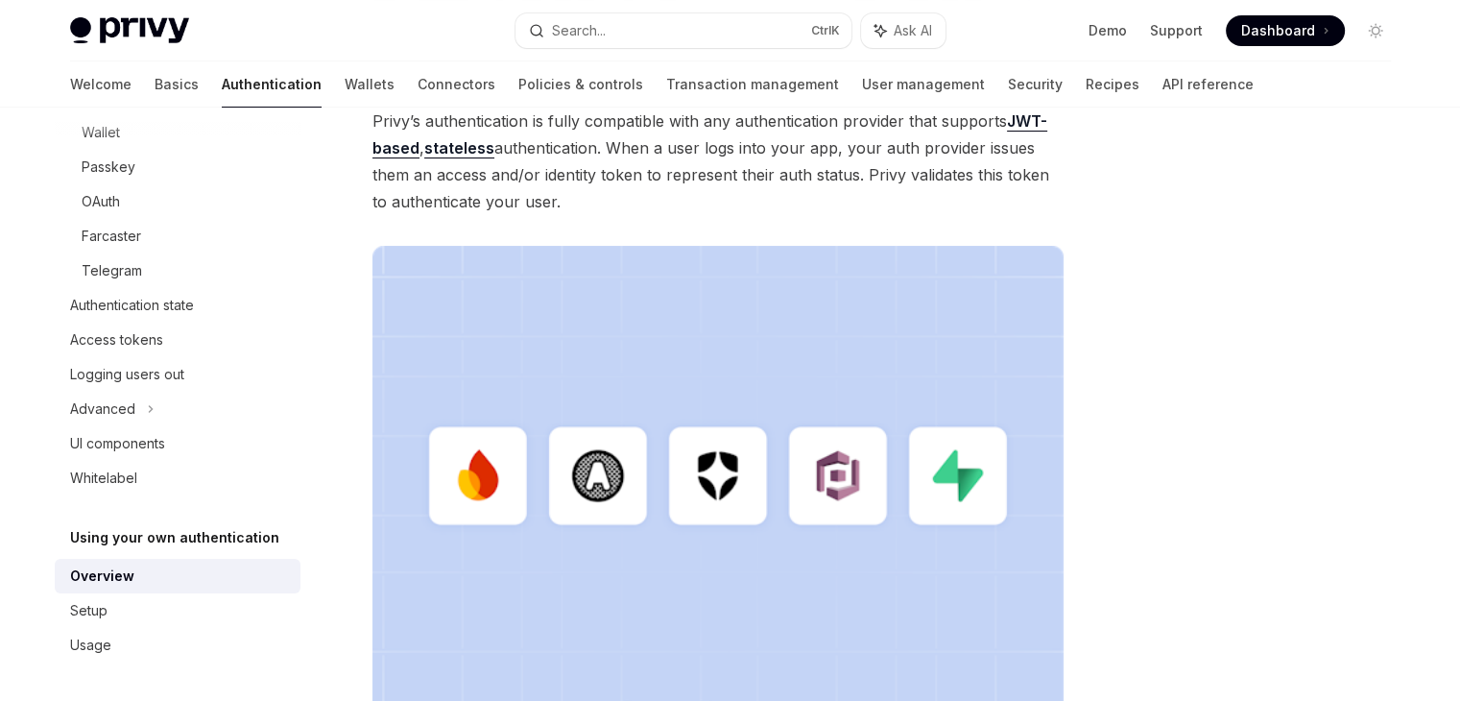
scroll to position [282, 0]
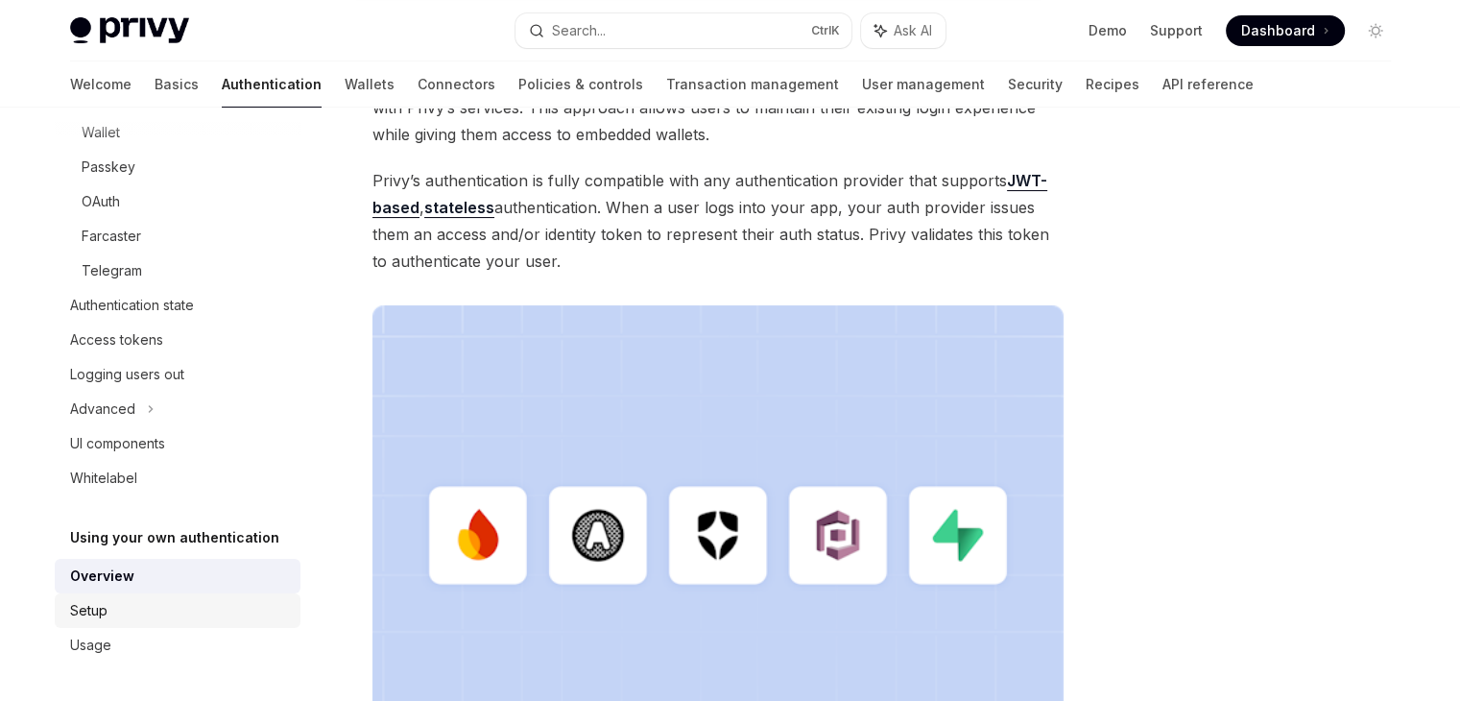
click at [160, 628] on link "Usage" at bounding box center [178, 645] width 246 height 35
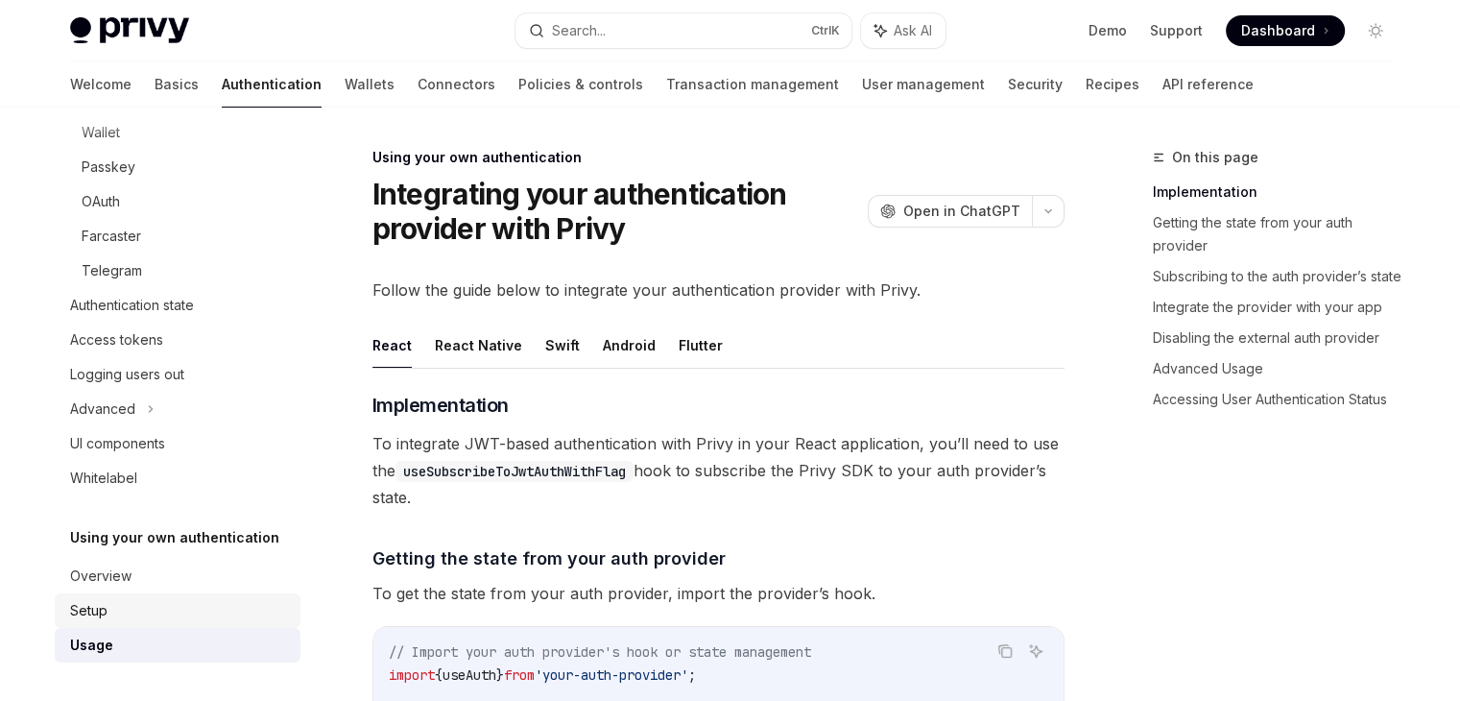
click at [150, 620] on div "Setup" at bounding box center [179, 610] width 219 height 23
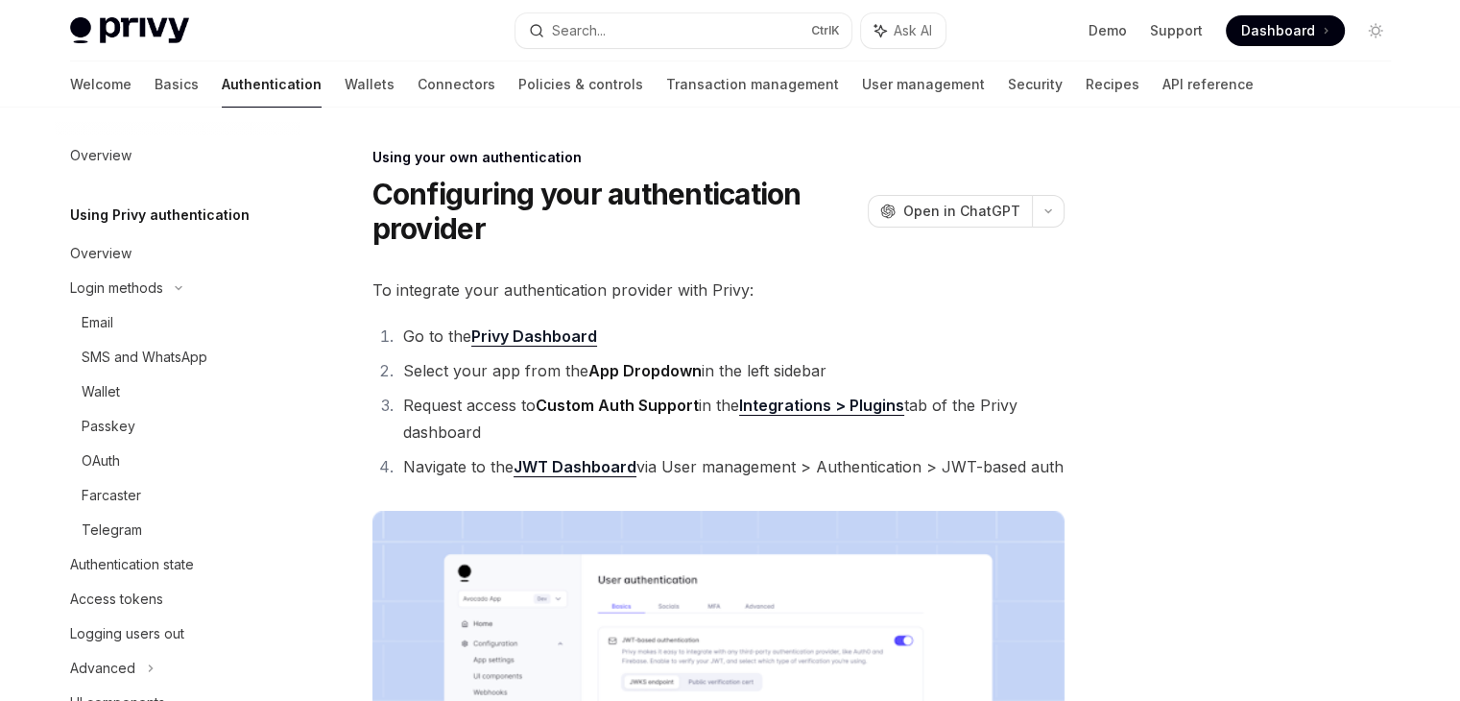
click at [127, 36] on img at bounding box center [129, 30] width 119 height 27
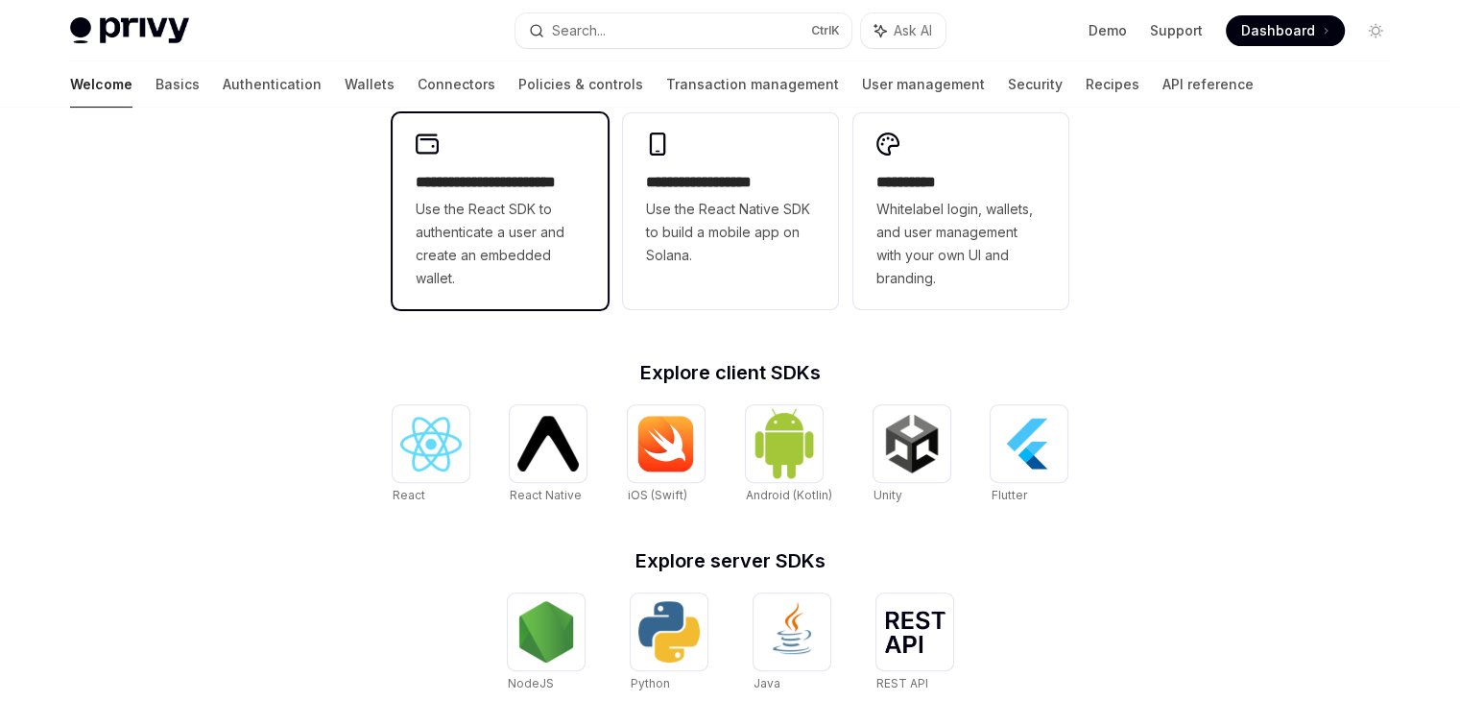
scroll to position [538, 0]
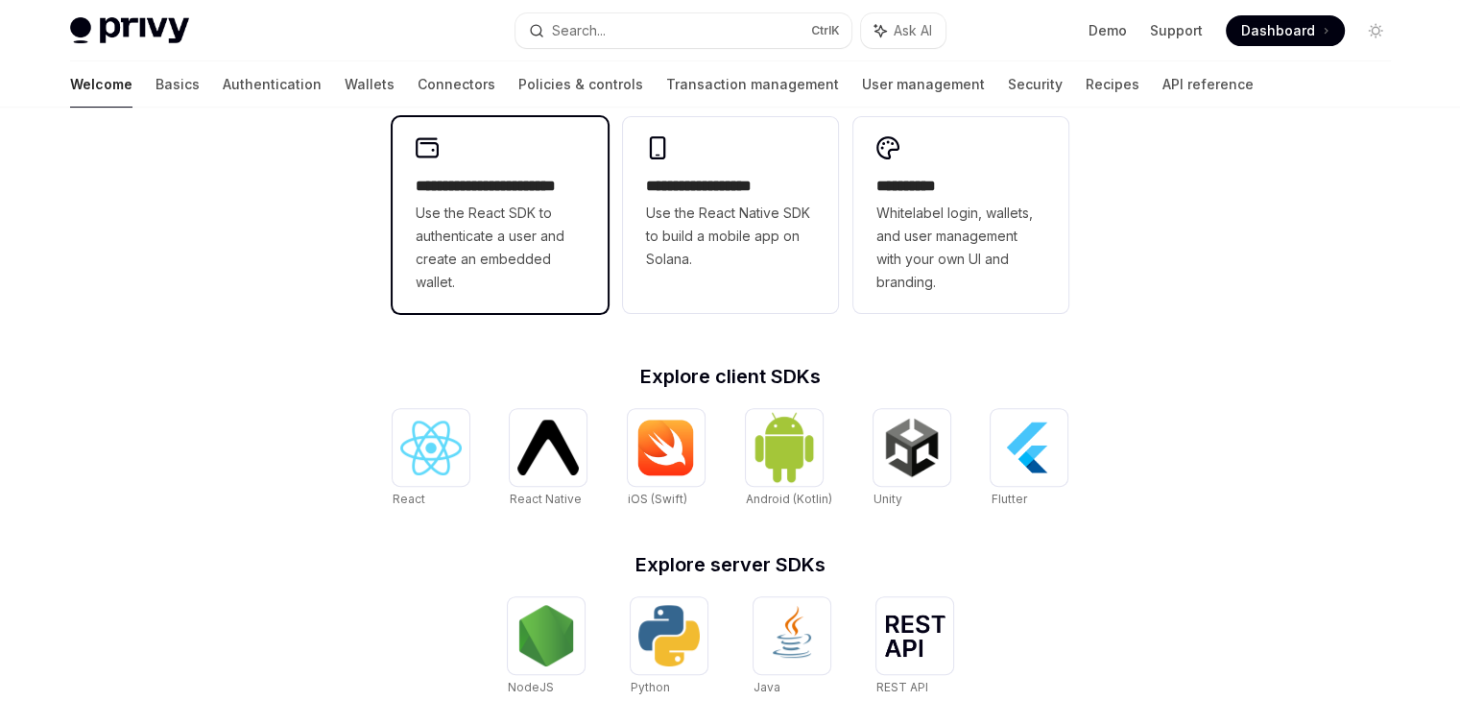
click at [469, 304] on div "**********" at bounding box center [500, 215] width 215 height 196
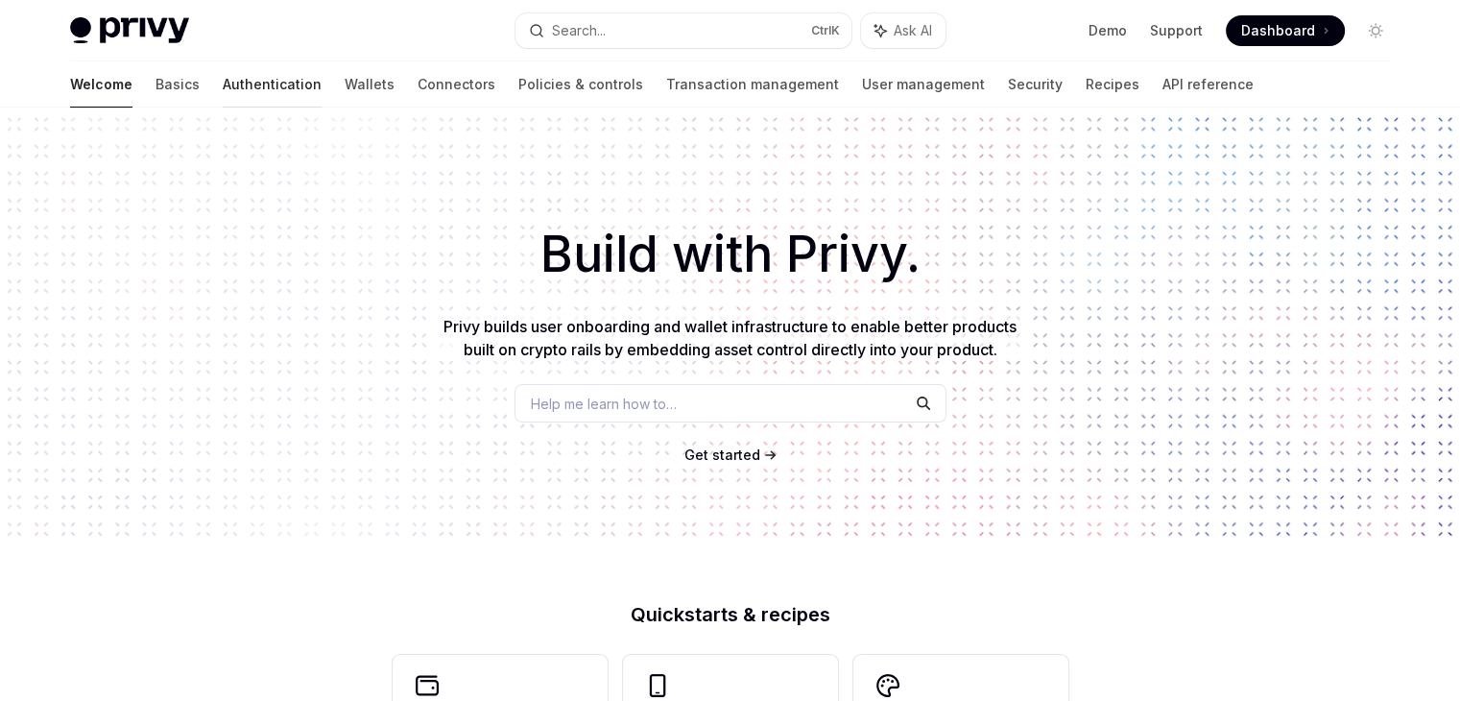
click at [223, 91] on link "Authentication" at bounding box center [272, 84] width 99 height 46
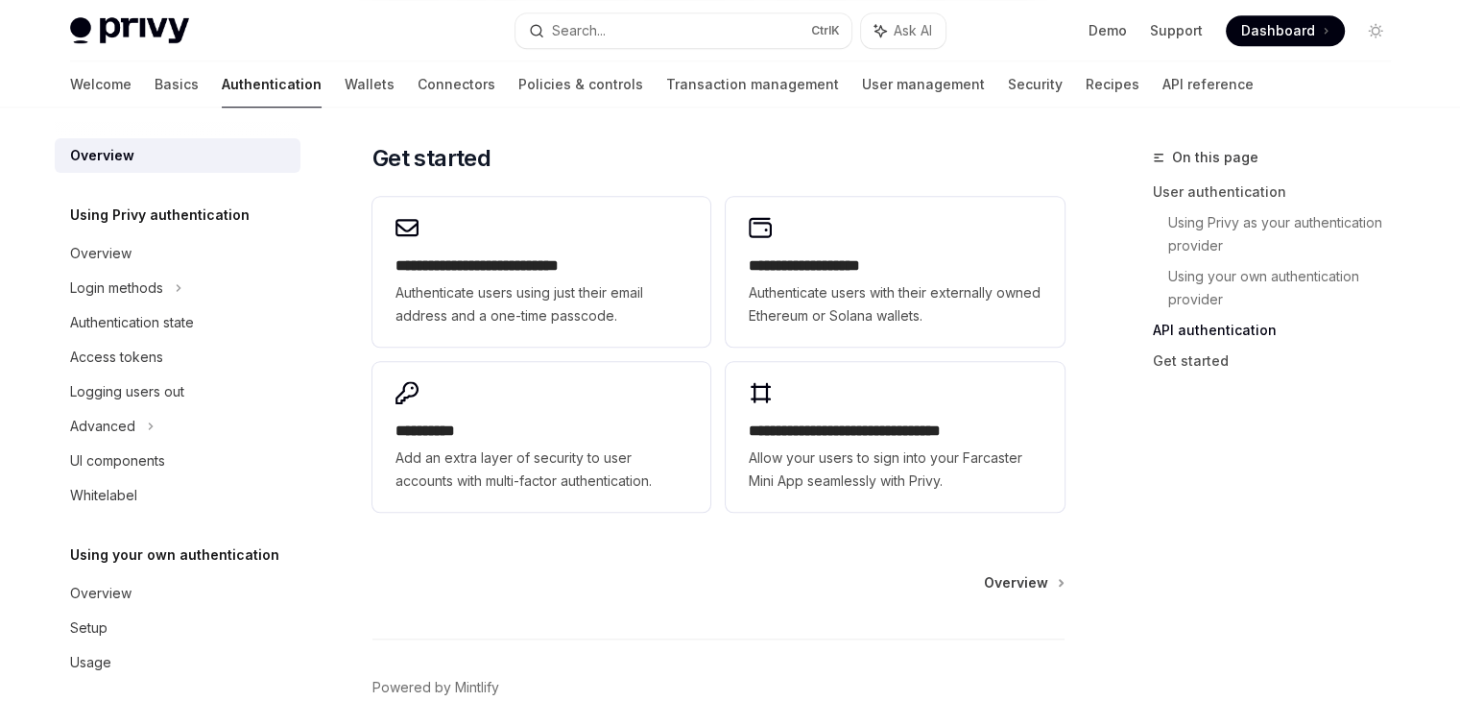
scroll to position [1612, 0]
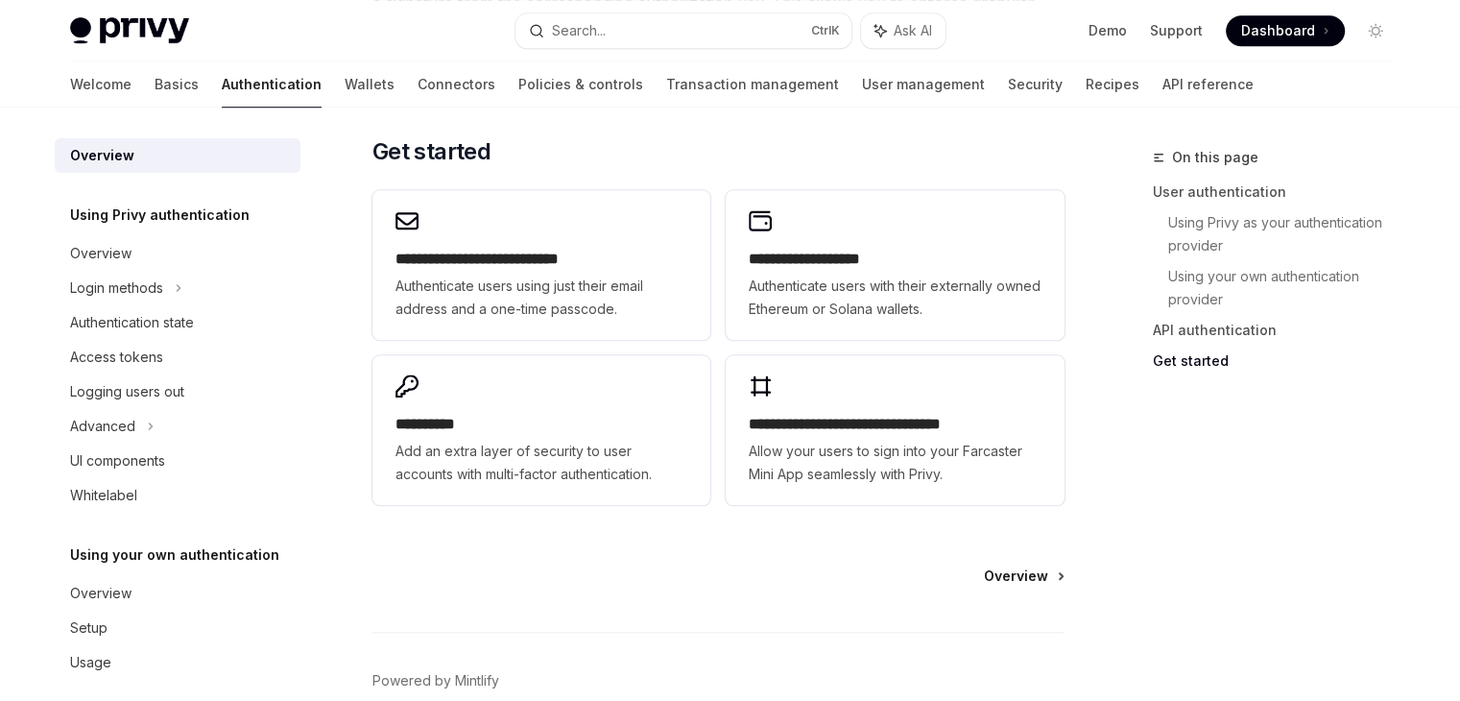
click at [1052, 567] on link "Overview" at bounding box center [1023, 576] width 79 height 19
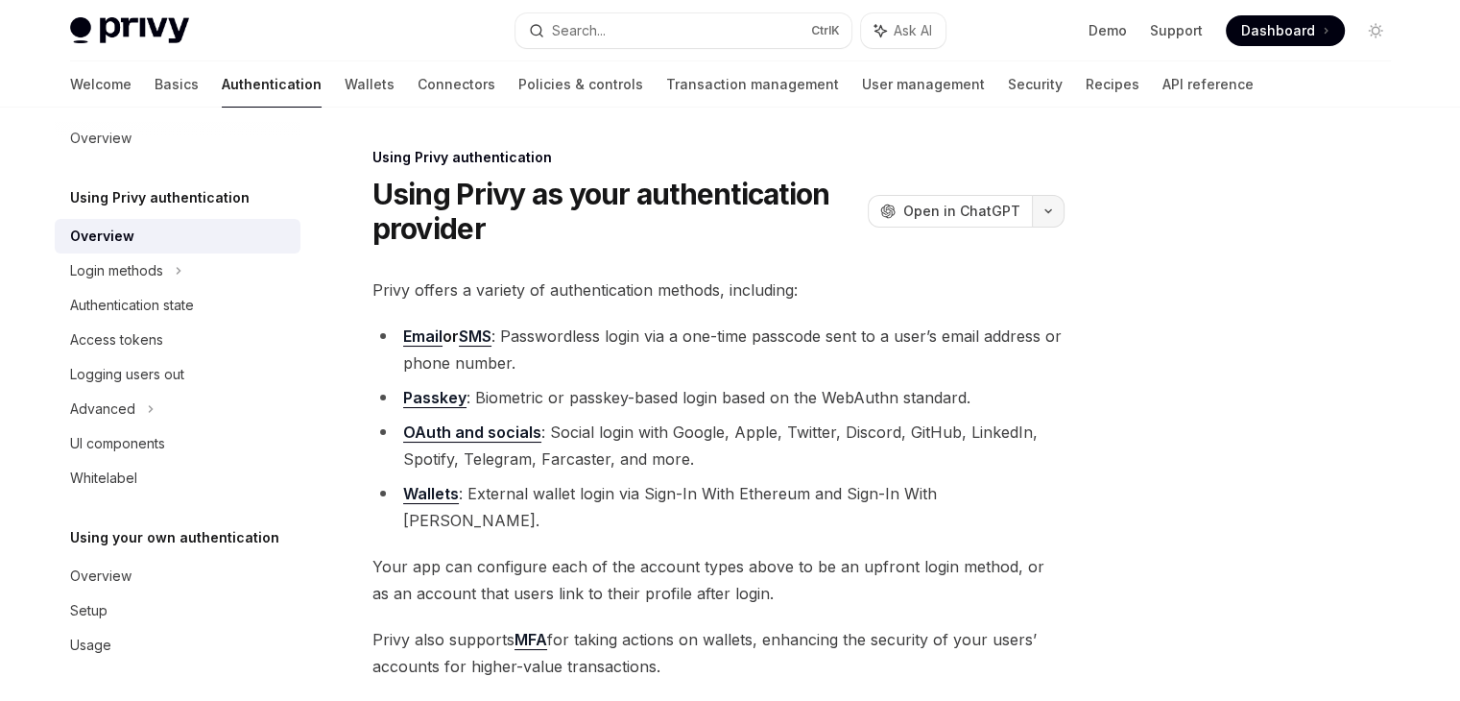
click at [1034, 220] on button "button" at bounding box center [1048, 211] width 33 height 33
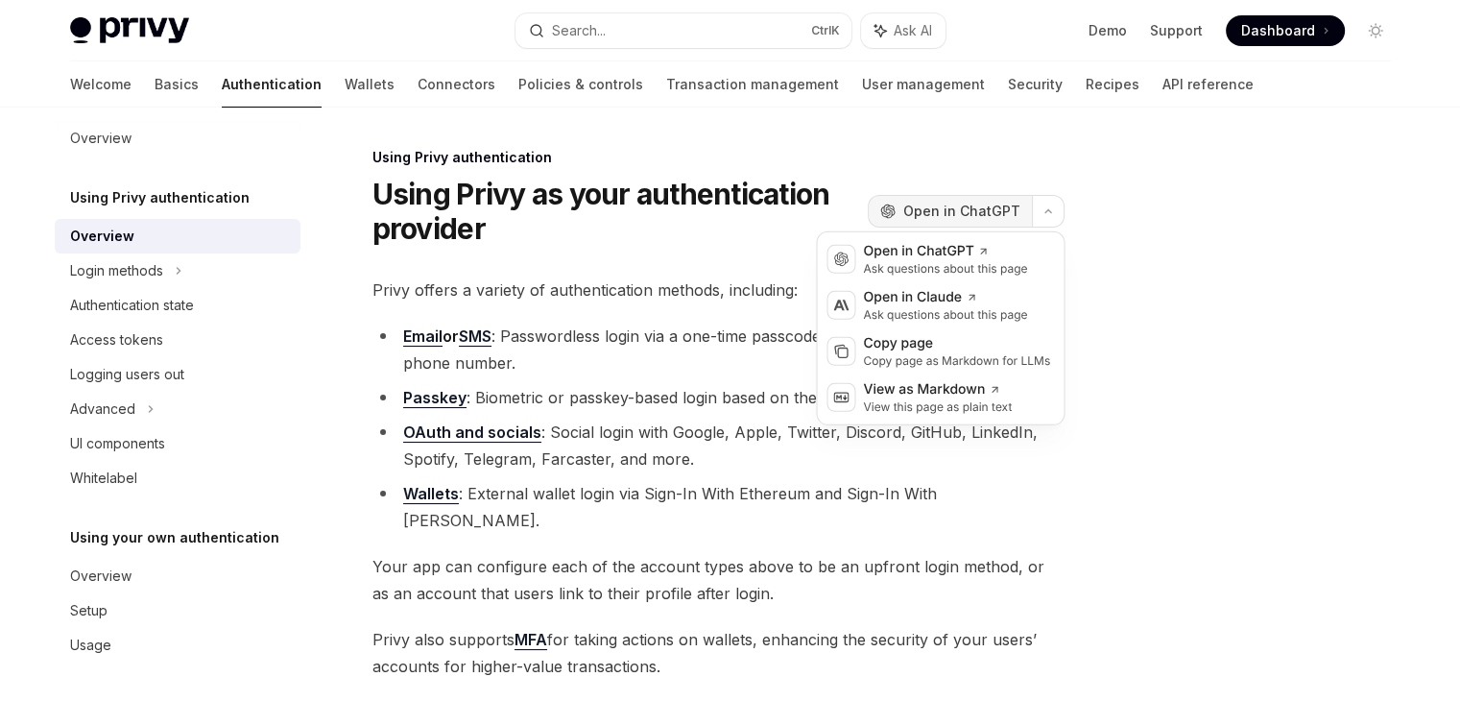
click at [995, 224] on button "OpenAI Open in ChatGPT" at bounding box center [950, 211] width 164 height 33
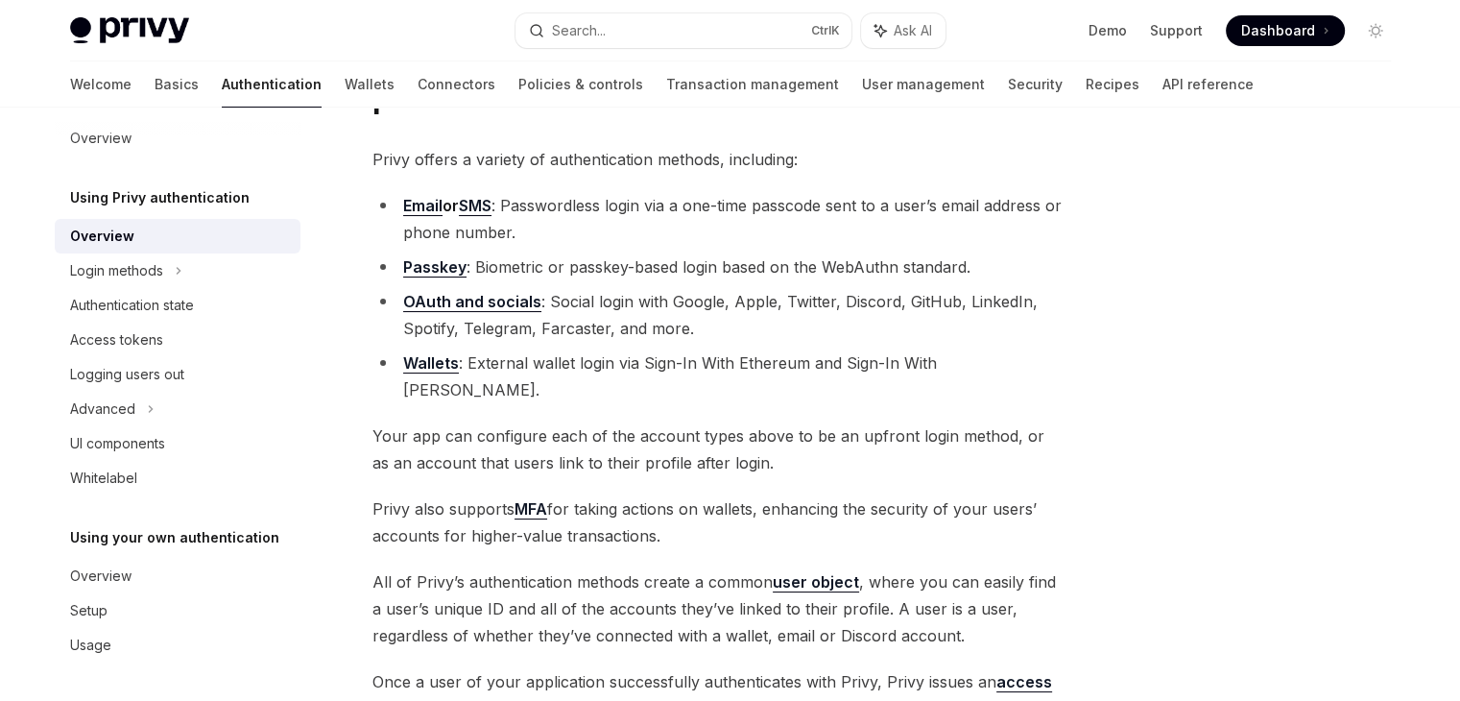
scroll to position [96, 0]
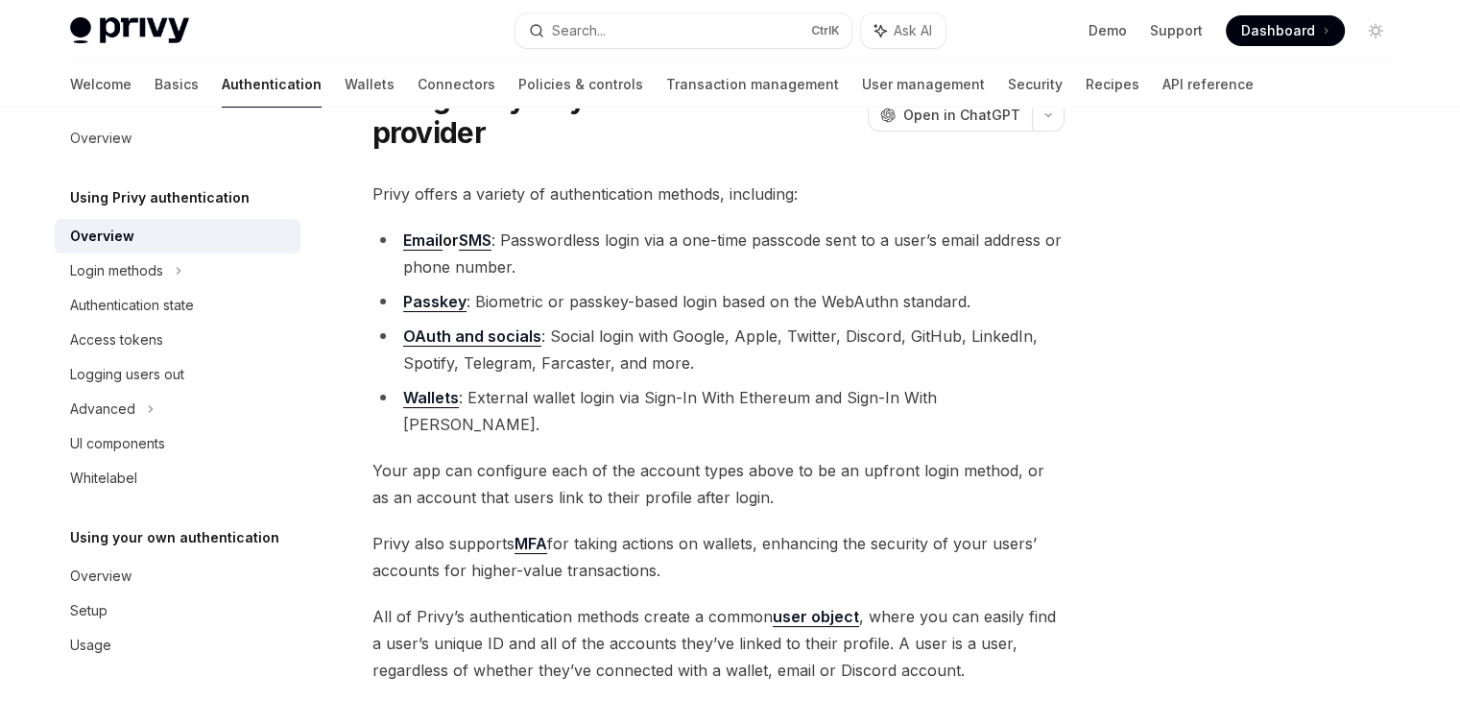
click at [681, 366] on li "OAuth and socials : Social login with Google, Apple, Twitter, Discord, GitHub, …" at bounding box center [719, 350] width 692 height 54
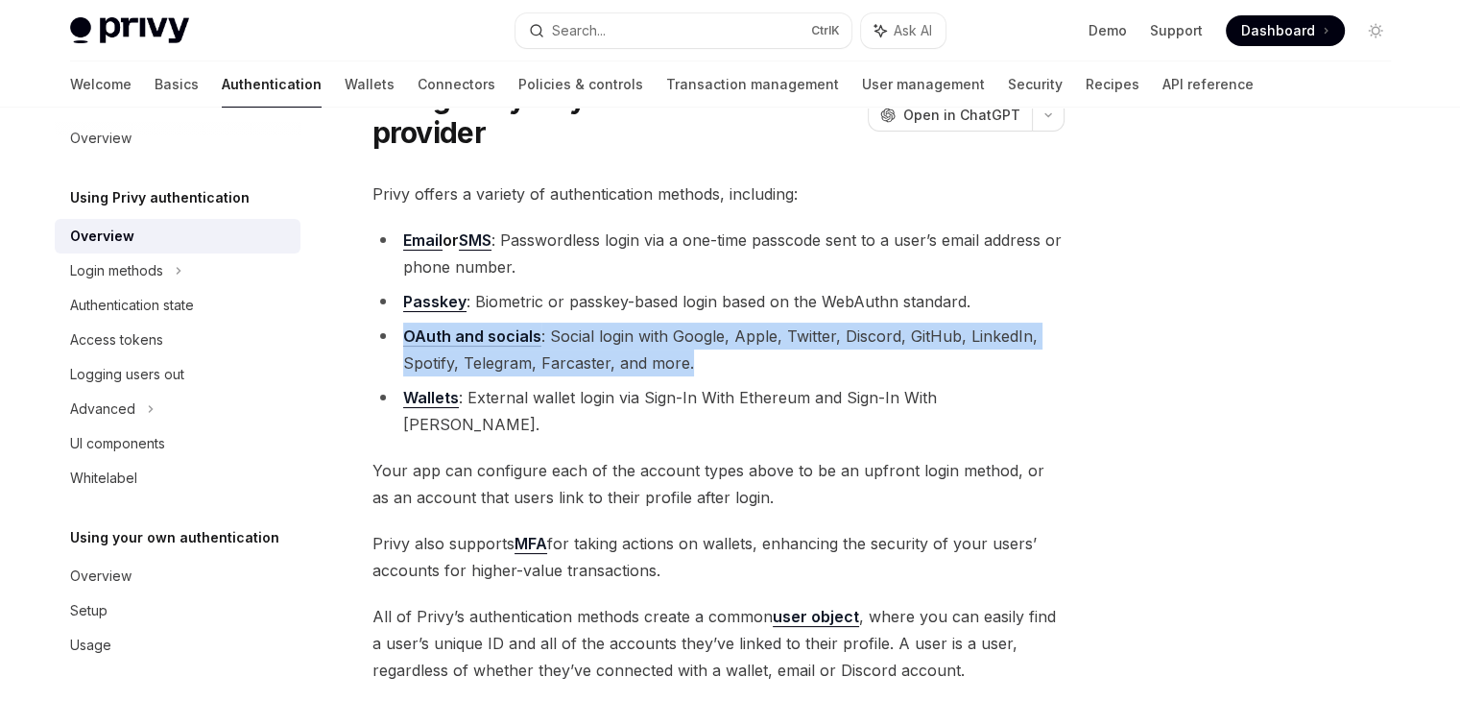
drag, startPoint x: 726, startPoint y: 357, endPoint x: 384, endPoint y: 331, distance: 342.8
click at [384, 331] on li "OAuth and socials : Social login with Google, Apple, Twitter, Discord, GitHub, …" at bounding box center [719, 350] width 692 height 54
click at [470, 345] on link "OAuth and socials" at bounding box center [472, 336] width 138 height 20
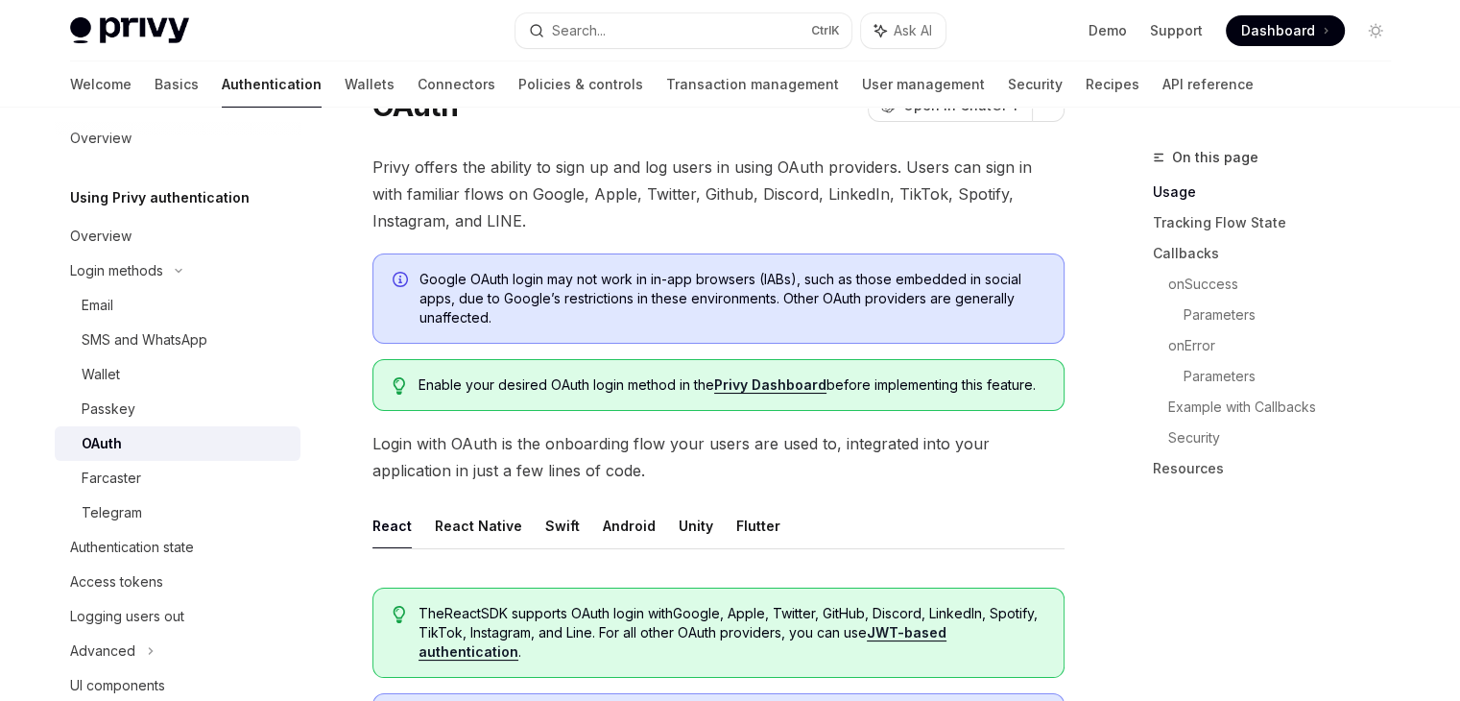
scroll to position [96, 0]
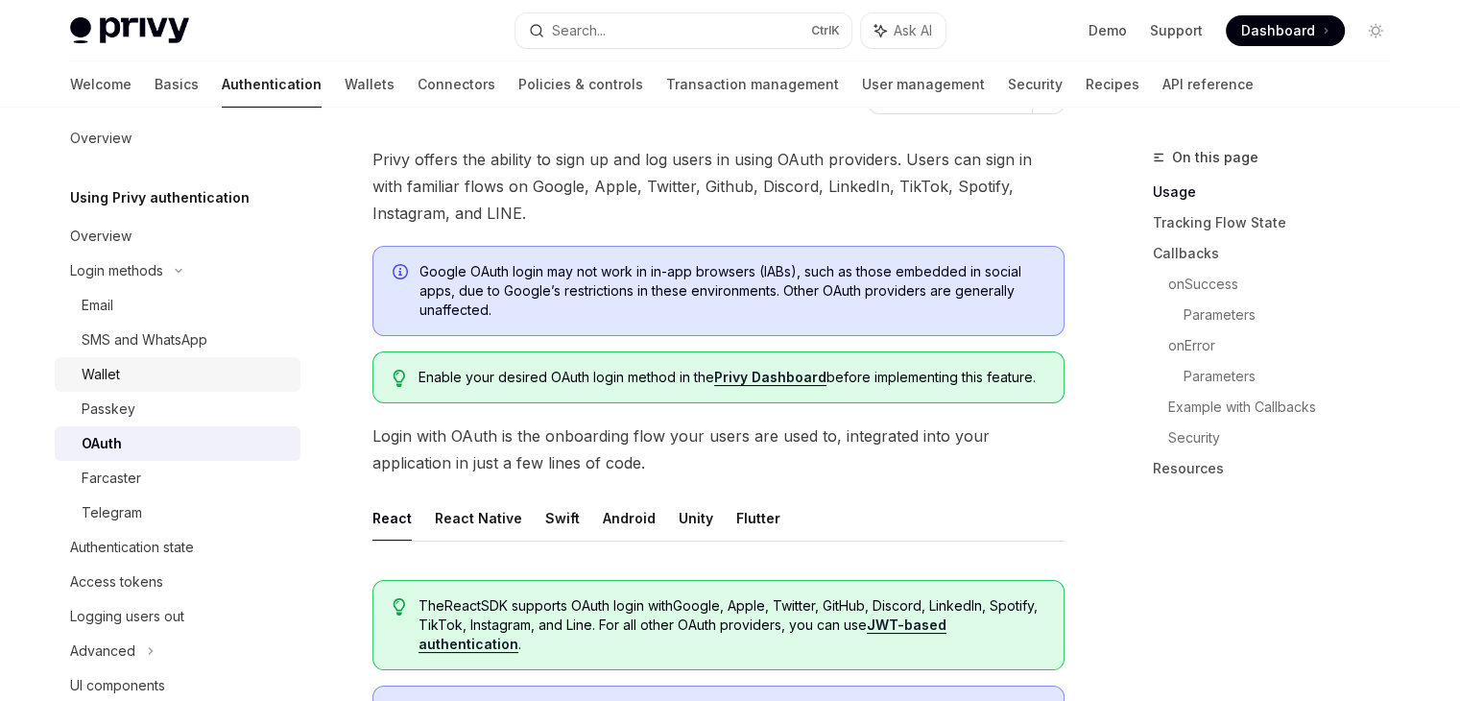
click at [223, 385] on div "Wallet" at bounding box center [185, 374] width 207 height 23
type textarea "*"
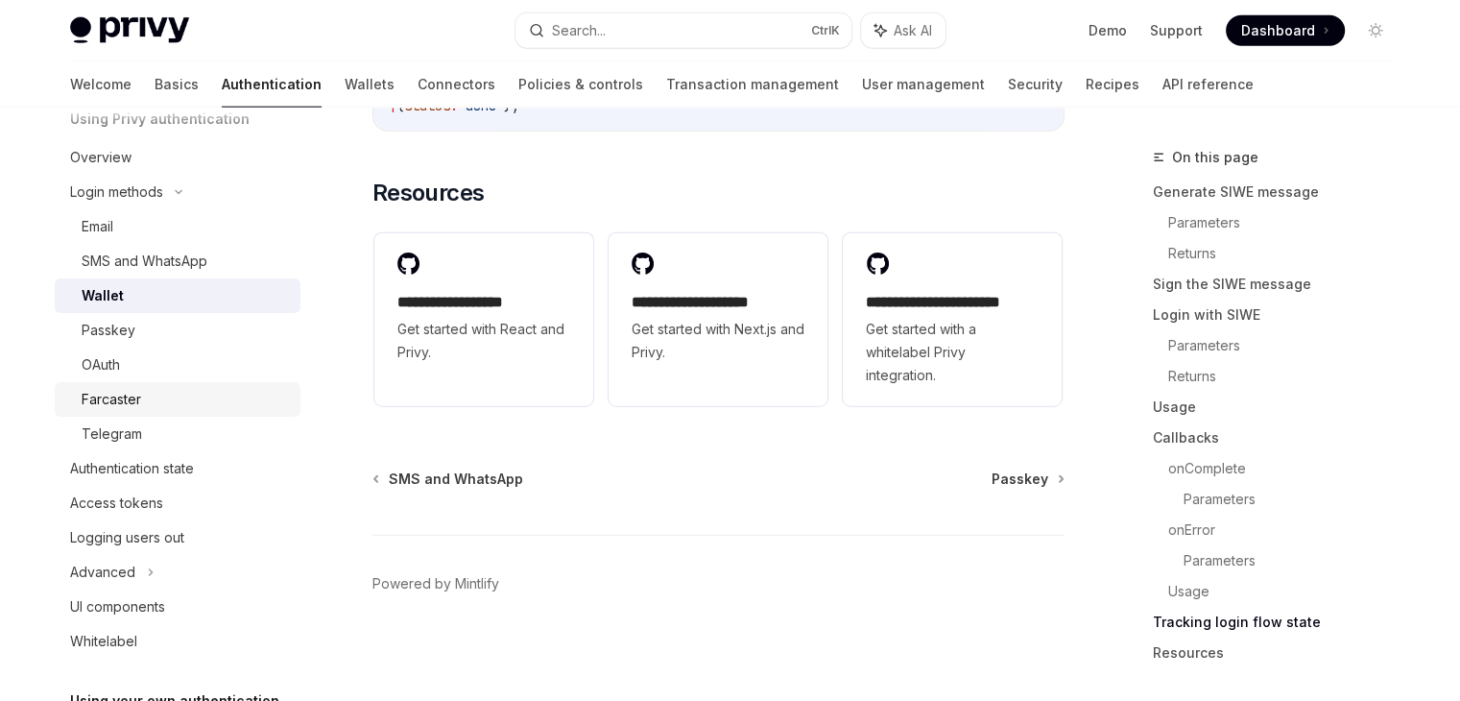
scroll to position [259, 0]
